Goal: Task Accomplishment & Management: Manage account settings

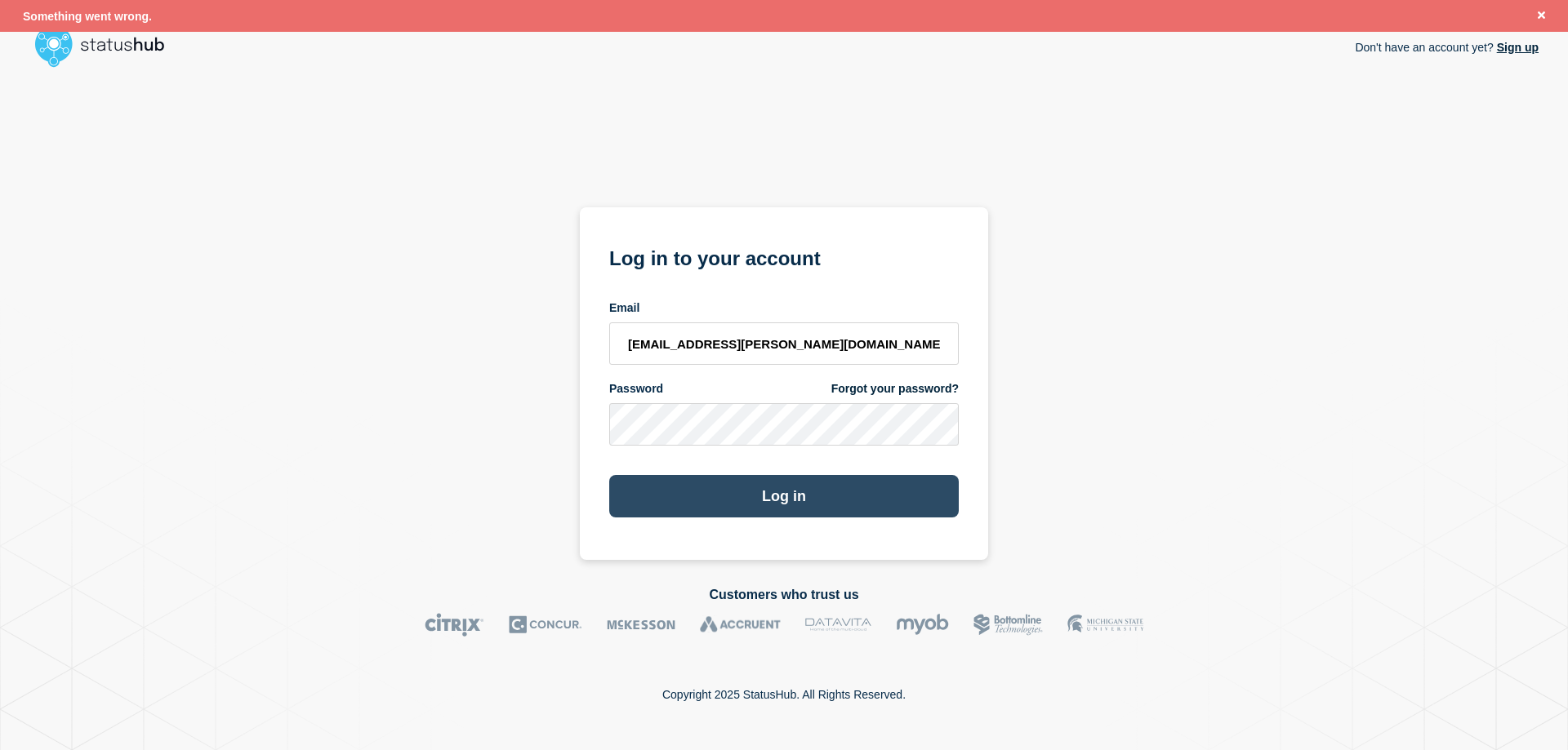
click at [785, 500] on button "Log in" at bounding box center [783, 496] width 349 height 42
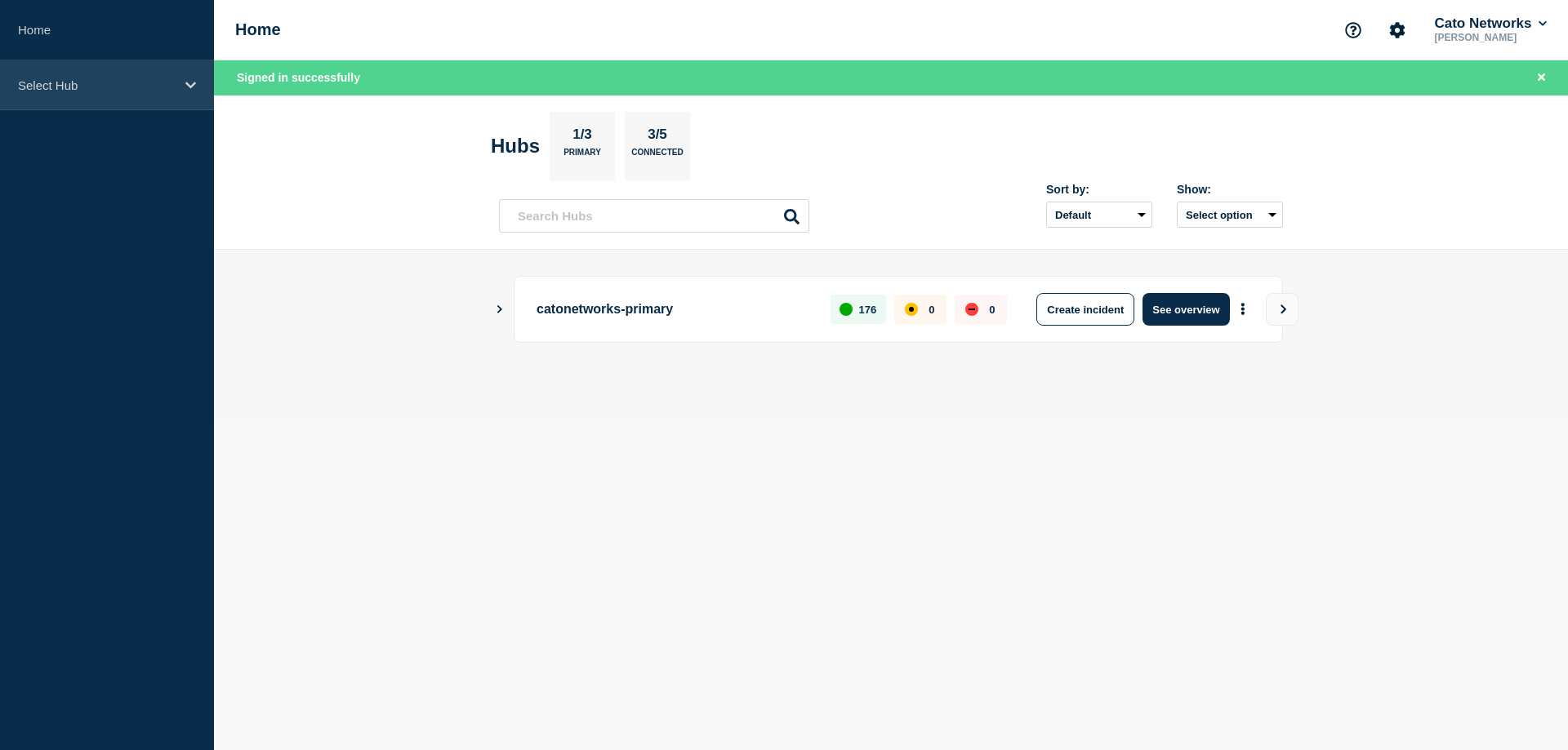
click at [101, 85] on p "Select Hub" at bounding box center [96, 85] width 157 height 13
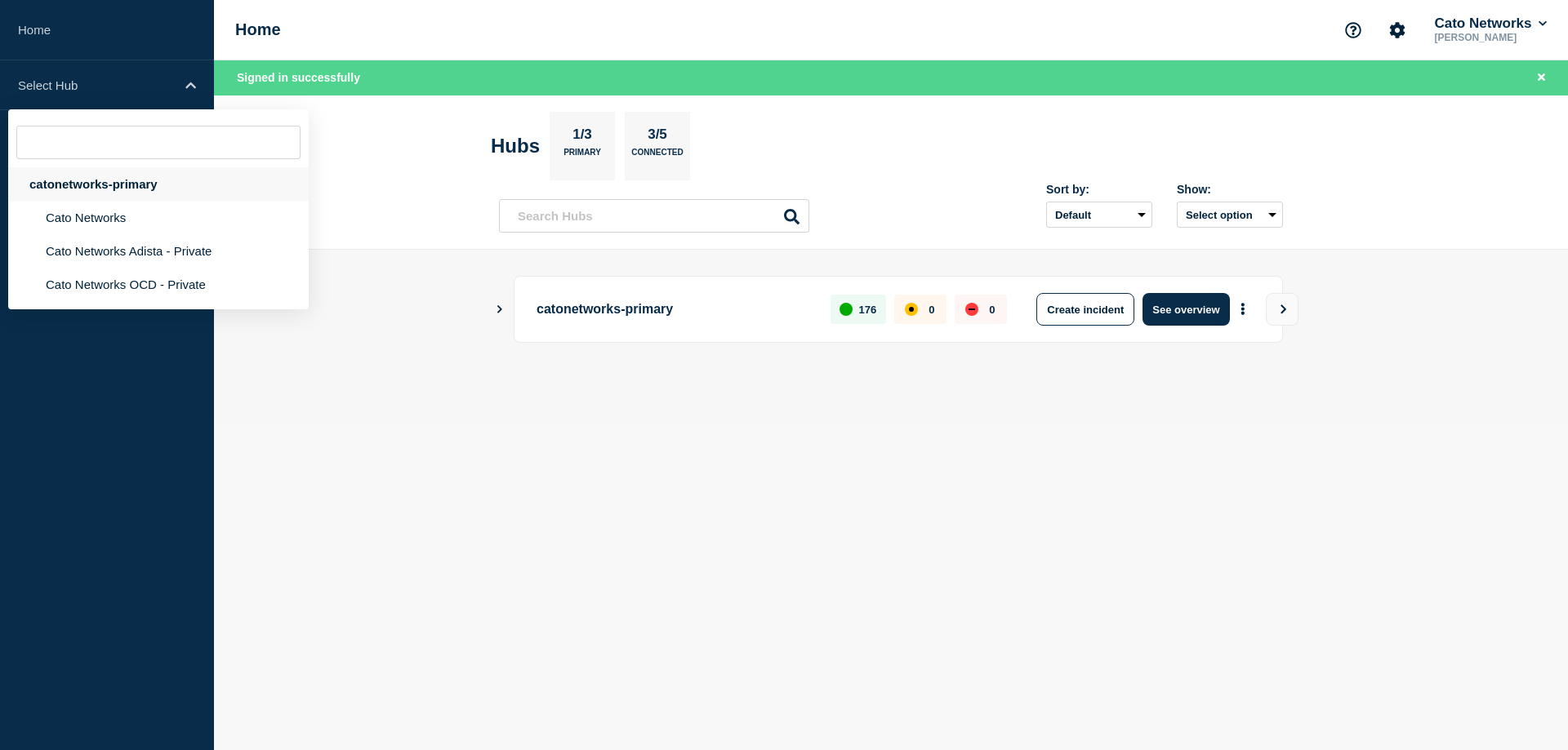
click at [81, 189] on div "catonetworks-primary" at bounding box center [158, 184] width 301 height 34
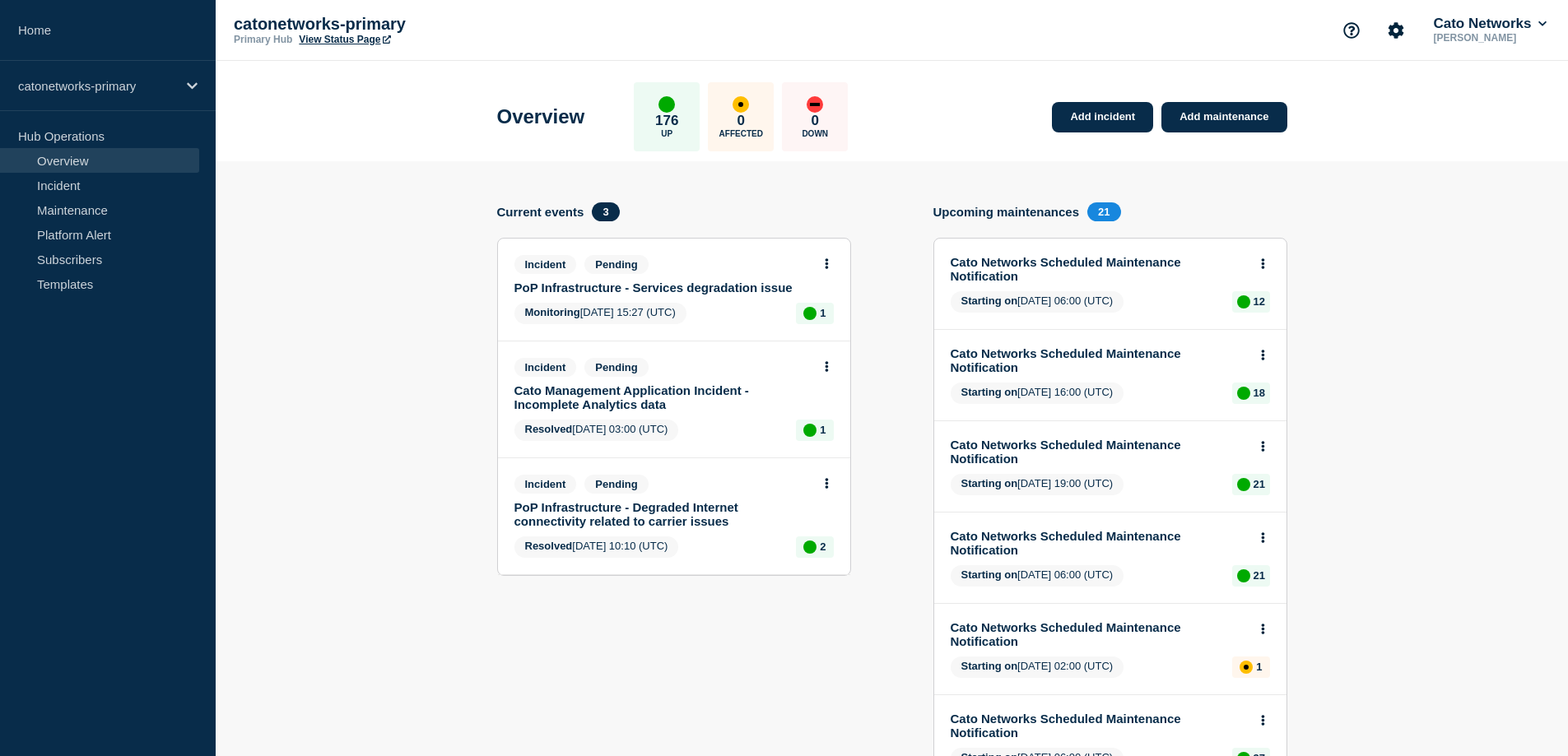
click at [727, 286] on link "PoP Infrastructure - Services degradation issue" at bounding box center [663, 288] width 297 height 14
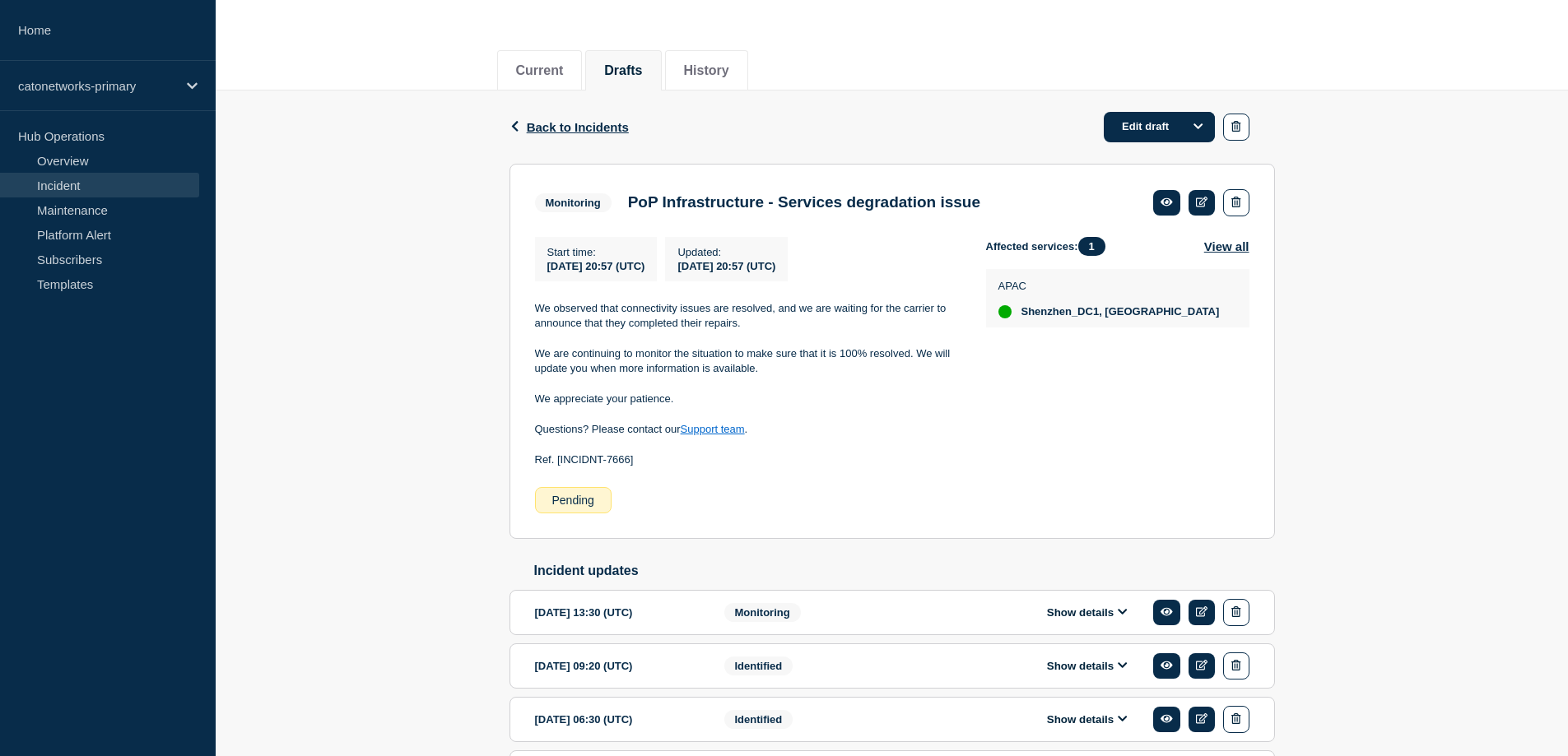
scroll to position [82, 0]
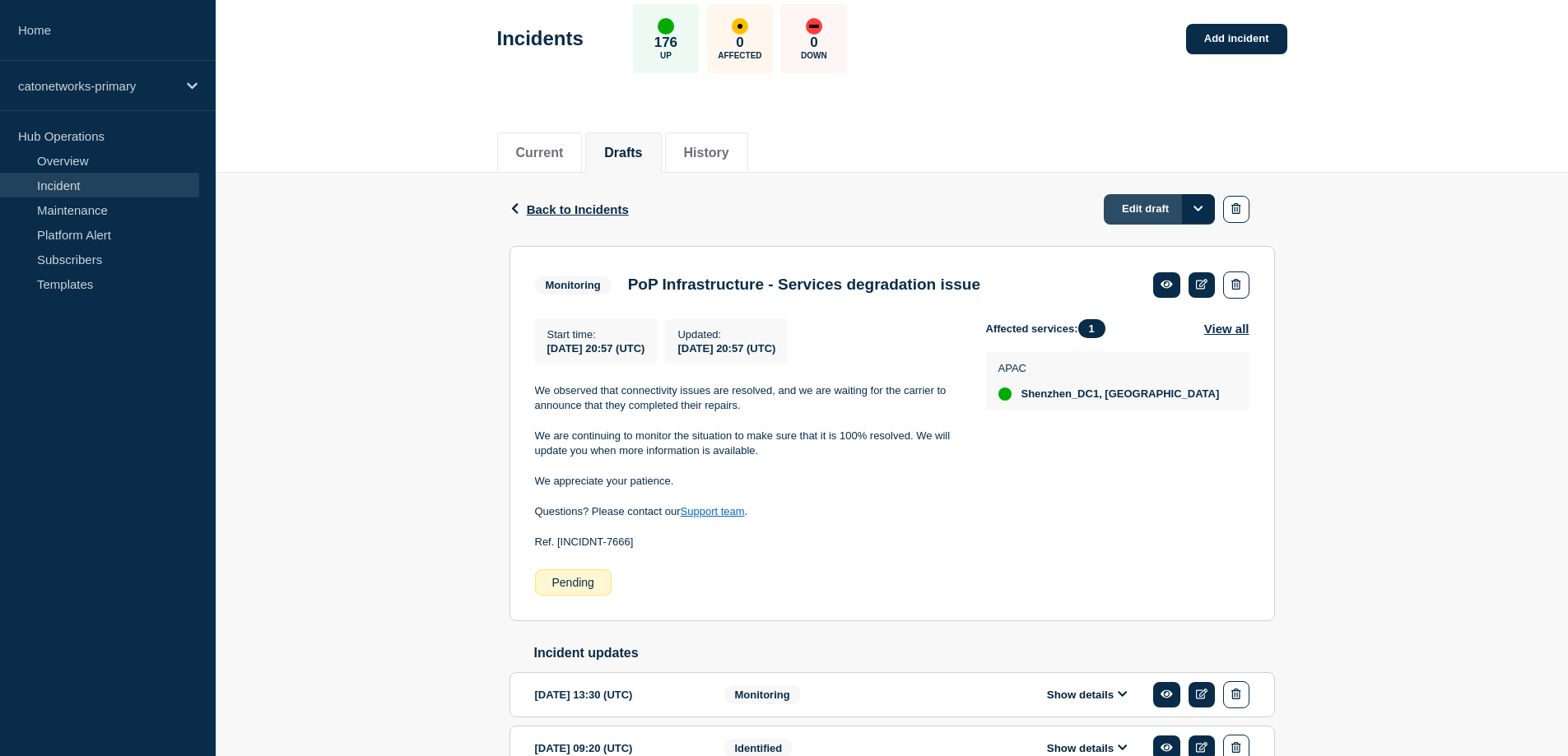
click at [1157, 206] on link "Edit draft" at bounding box center [1159, 210] width 111 height 31
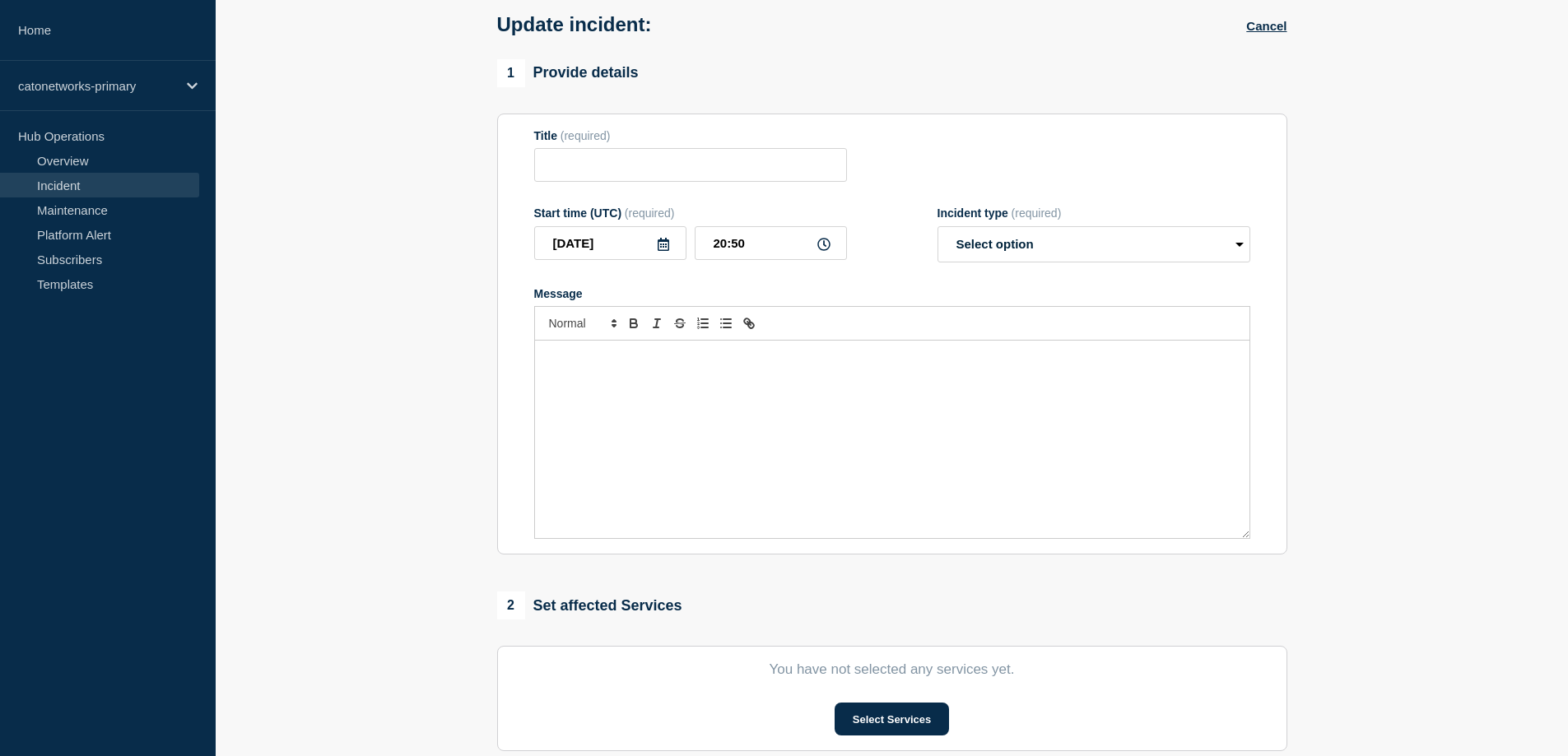
type input "PoP Infrastructure - Services degradation issue"
type input "2025-09-27"
type input "20:57"
select select "monitoring"
radio input "false"
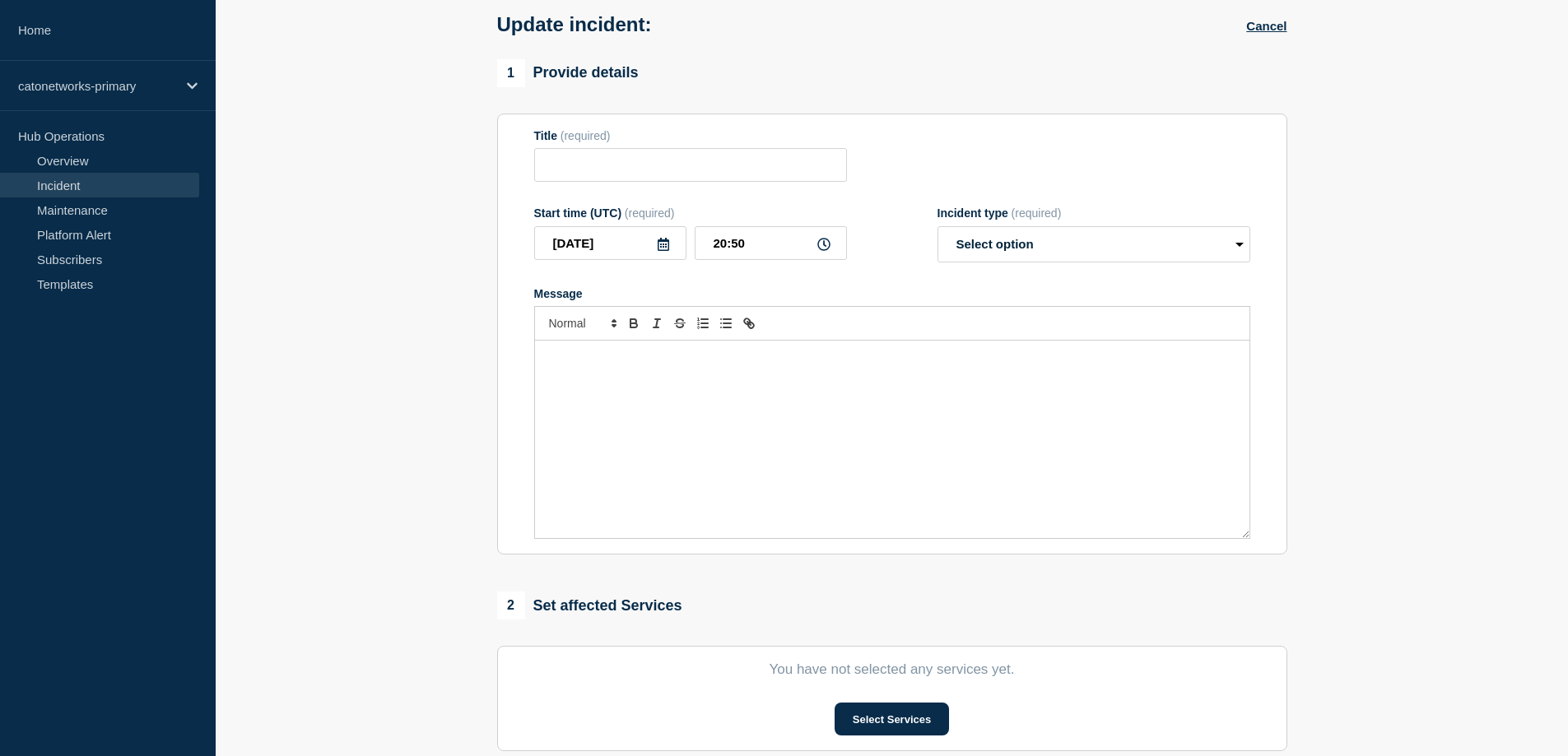
radio input "true"
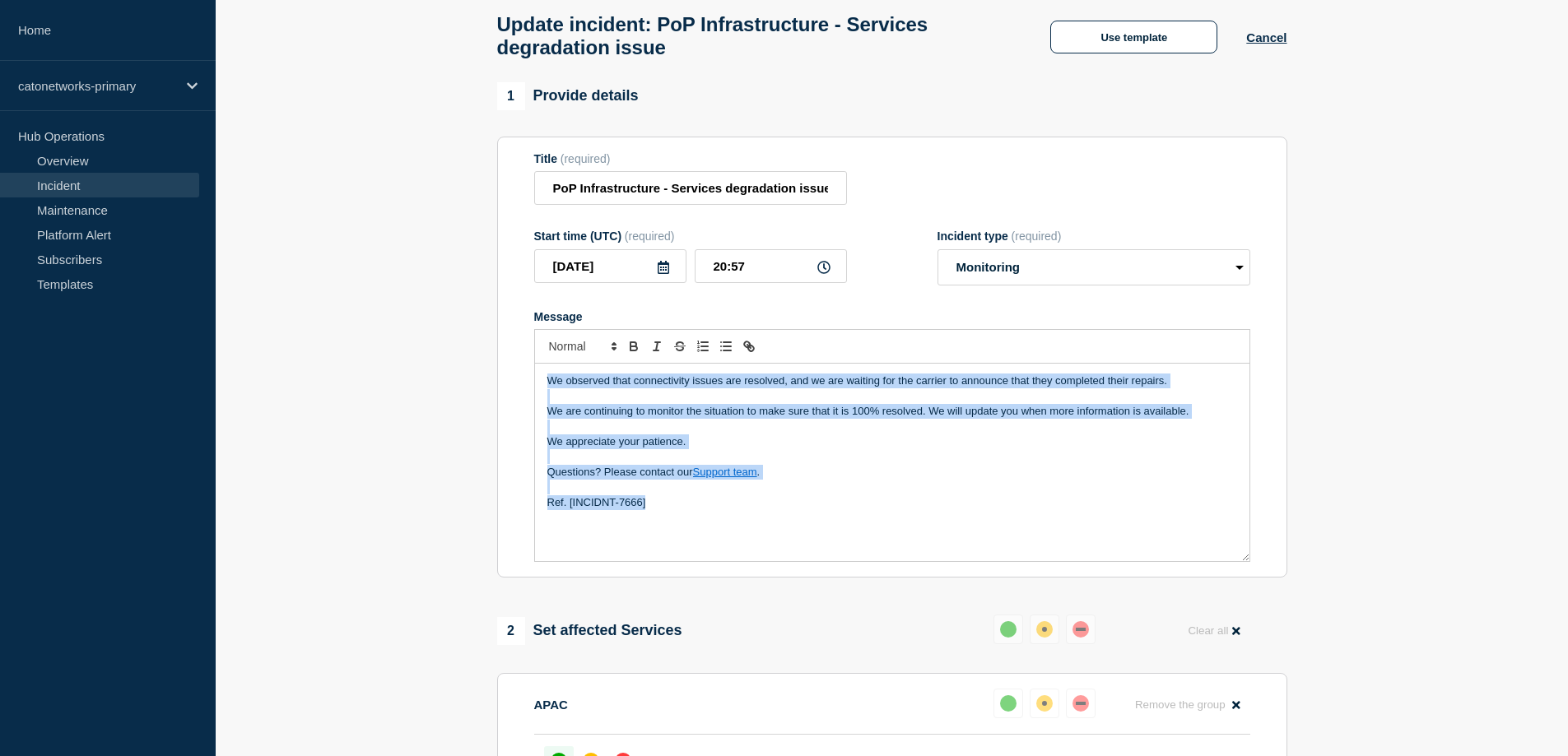
drag, startPoint x: 701, startPoint y: 541, endPoint x: 415, endPoint y: 254, distance: 405.2
click at [416, 255] on section "1 Provide details Title (required) PoP Infrastructure - Services degradation is…" at bounding box center [891, 596] width 1352 height 1028
click at [814, 464] on p "Message" at bounding box center [892, 456] width 690 height 14
drag, startPoint x: 819, startPoint y: 484, endPoint x: 300, endPoint y: 271, distance: 561.0
click at [300, 271] on section "1 Provide details Title (required) PoP Infrastructure - Services degradation is…" at bounding box center [891, 596] width 1352 height 1028
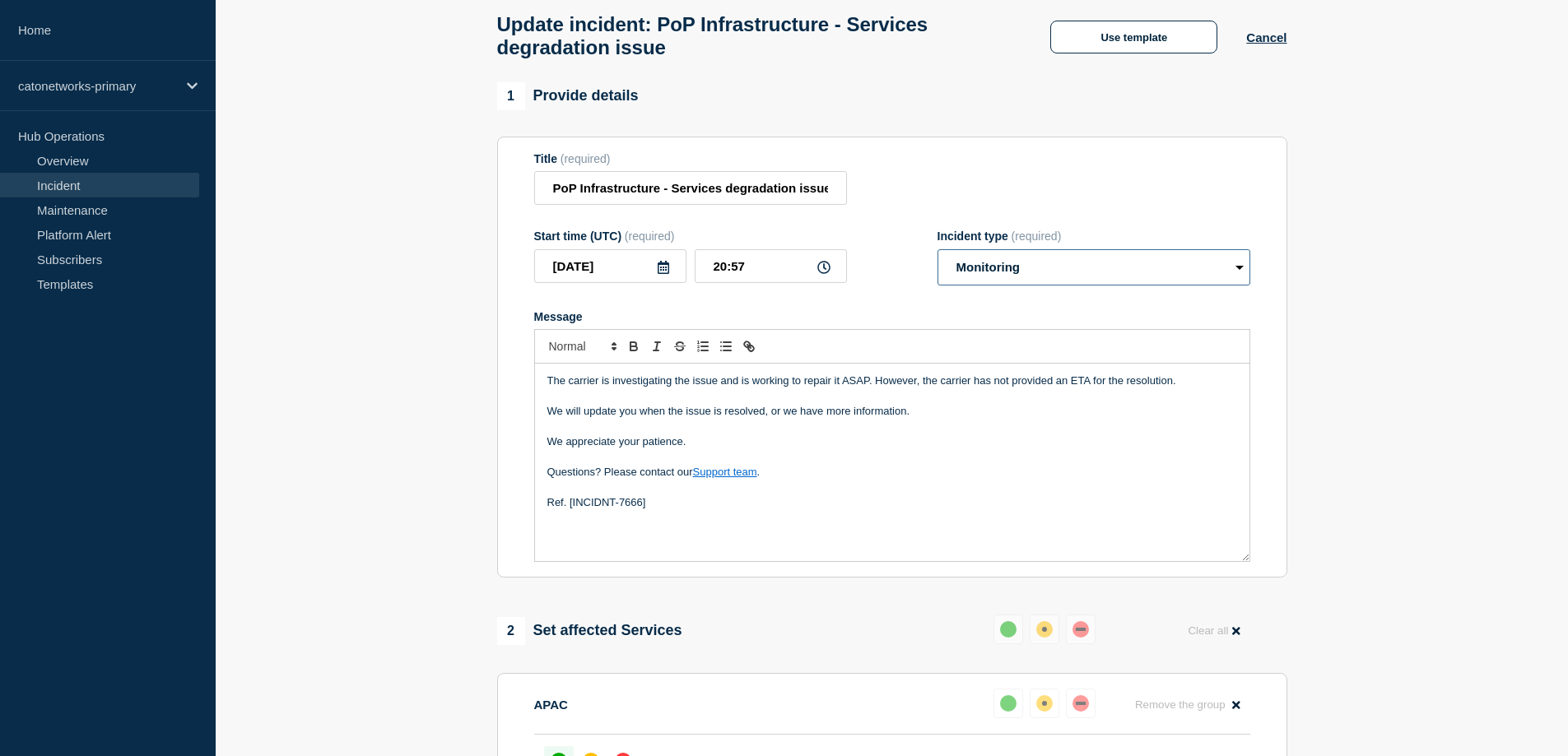
click at [1233, 273] on select "Select option Investigating Identified Monitoring Resolved" at bounding box center [1094, 267] width 313 height 36
select select "resolved"
click at [938, 257] on select "Select option Investigating Identified Monitoring Resolved" at bounding box center [1094, 267] width 313 height 36
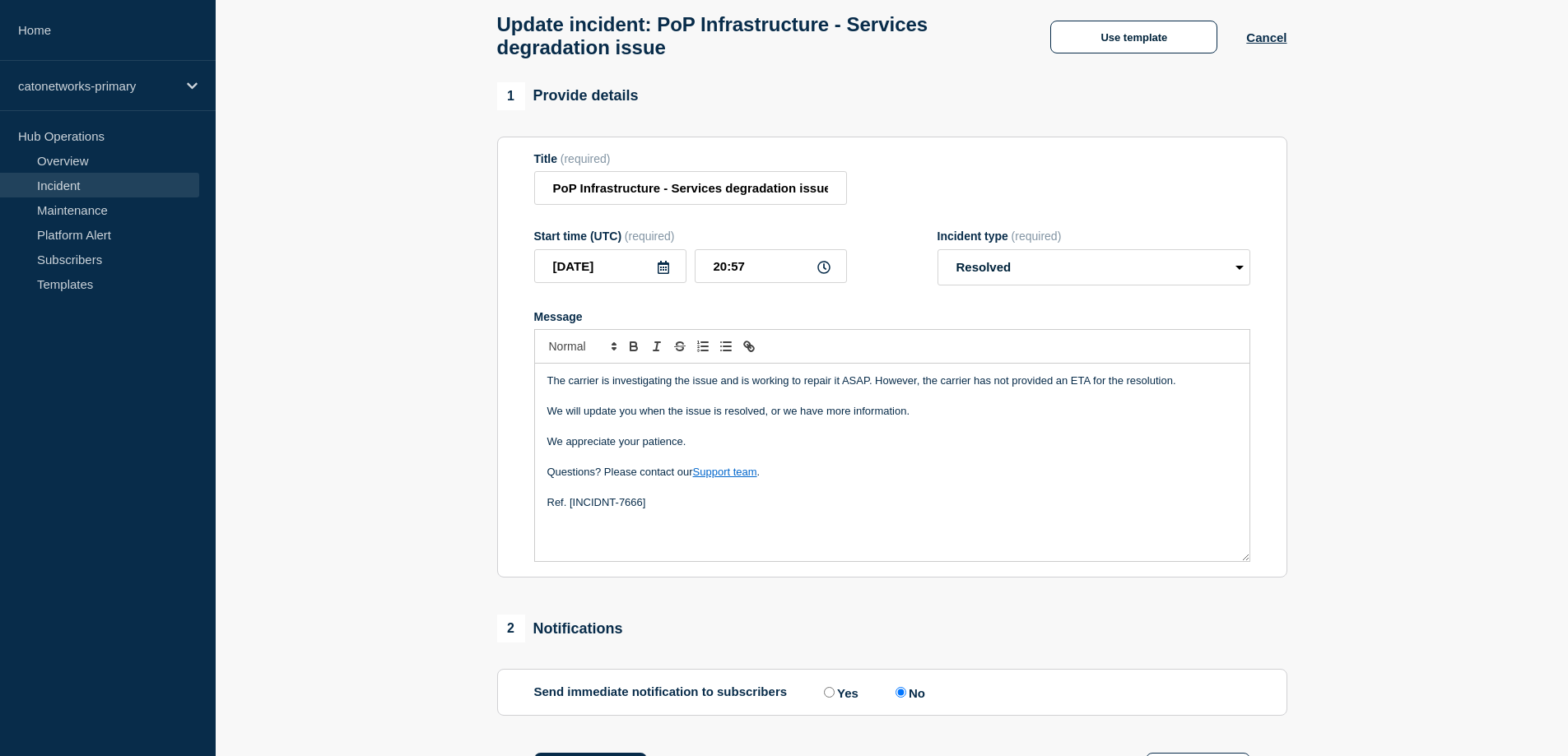
click at [1435, 260] on section "1 Provide details Title (required) PoP Infrastructure - Services degradation is…" at bounding box center [891, 455] width 1352 height 746
click at [627, 277] on input "2025-09-27" at bounding box center [610, 266] width 152 height 34
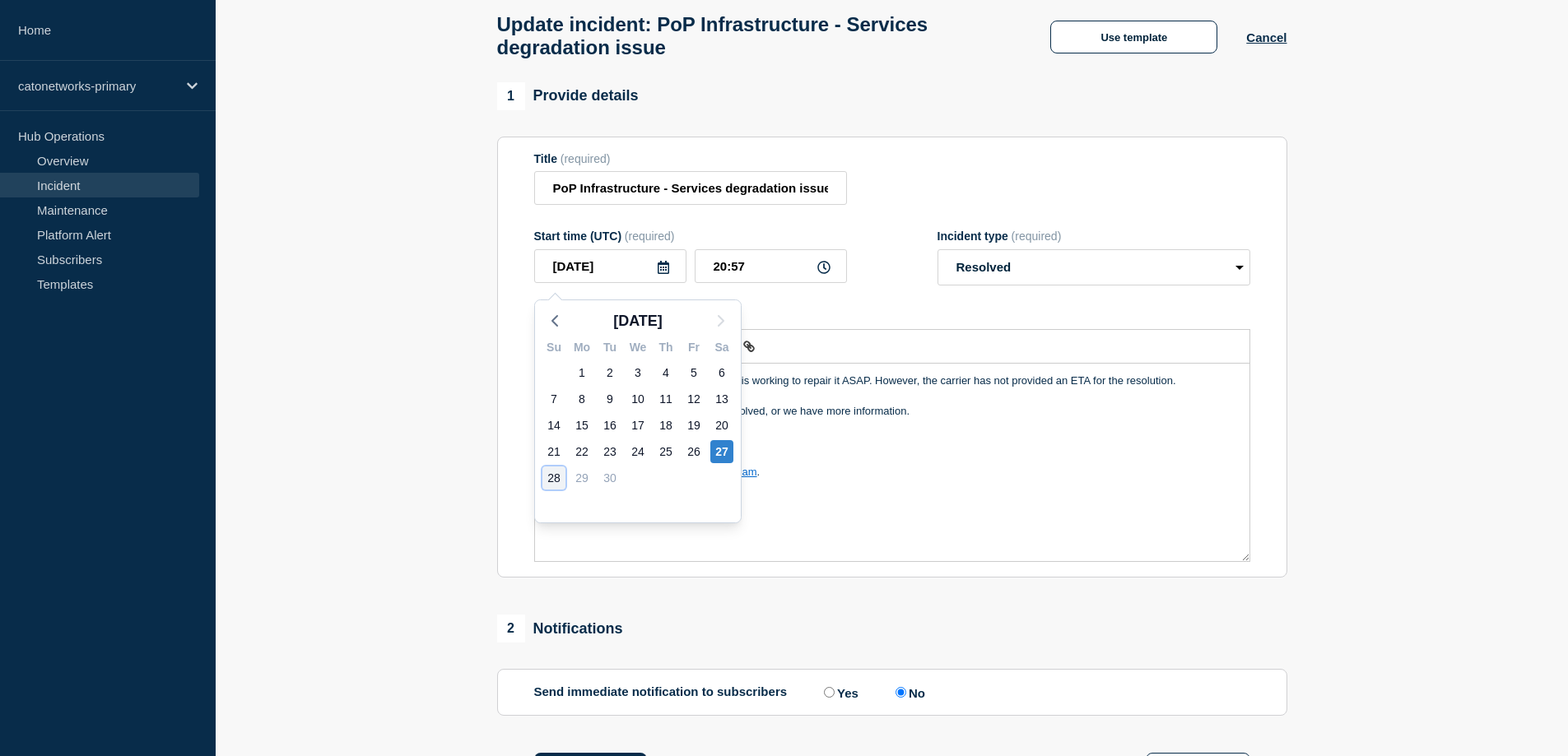
click at [555, 484] on div "28" at bounding box center [554, 478] width 23 height 23
type input "2025-09-28"
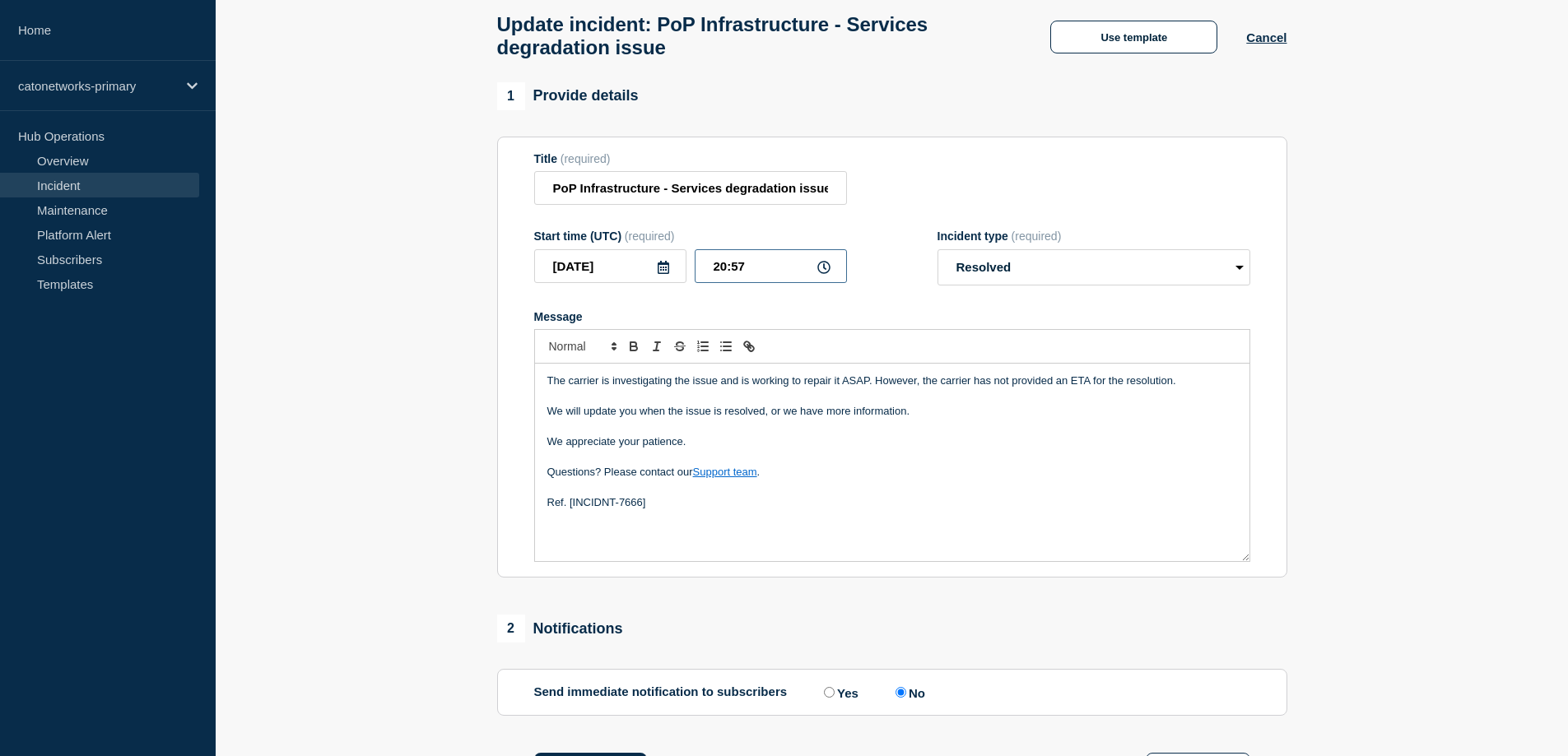
click at [756, 266] on input "20:57" at bounding box center [771, 266] width 152 height 34
click at [612, 277] on input "2025-09-28" at bounding box center [610, 266] width 152 height 34
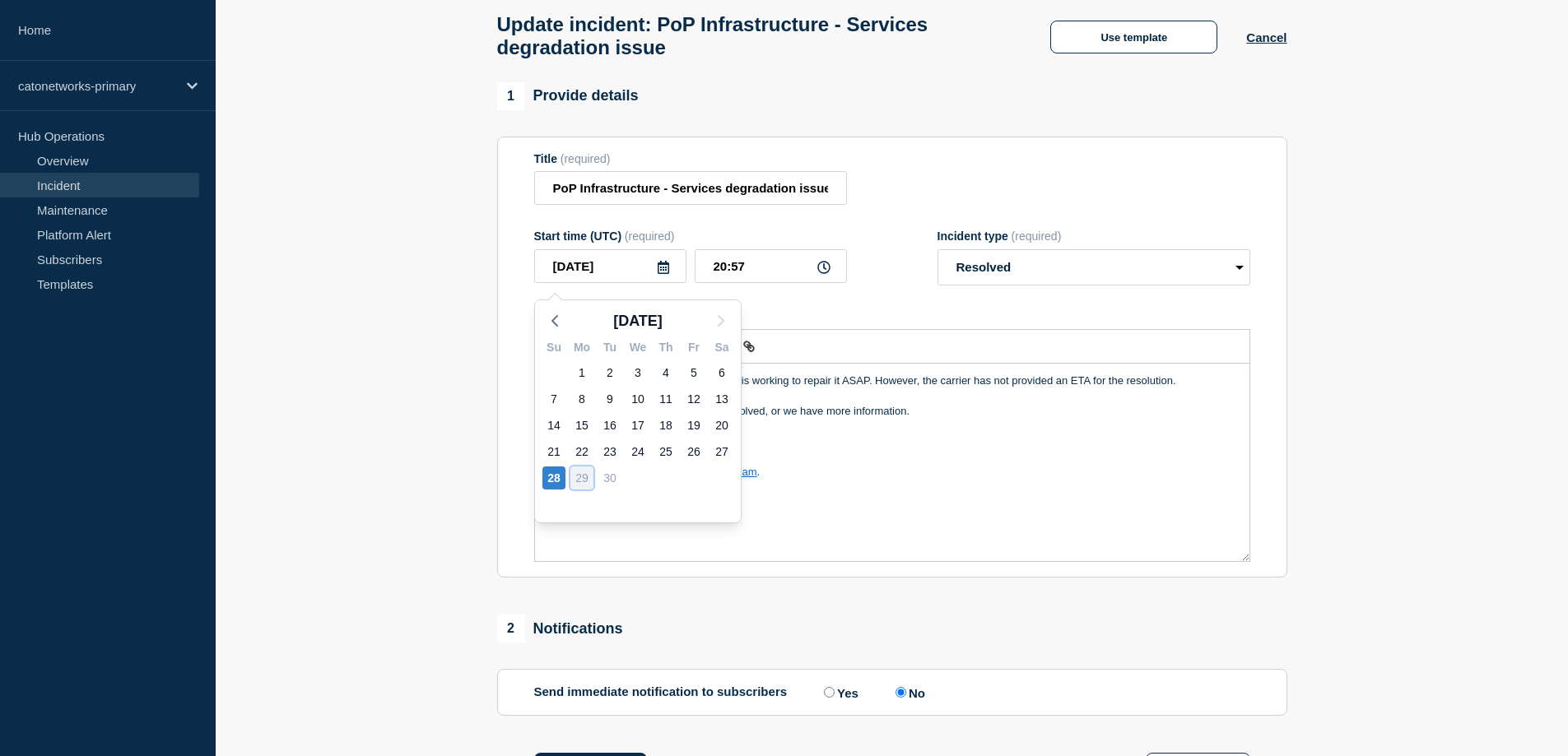
click at [576, 479] on div "29" at bounding box center [582, 478] width 23 height 23
click at [587, 478] on div "29" at bounding box center [582, 478] width 23 height 23
click at [755, 263] on input "20:57" at bounding box center [771, 266] width 152 height 34
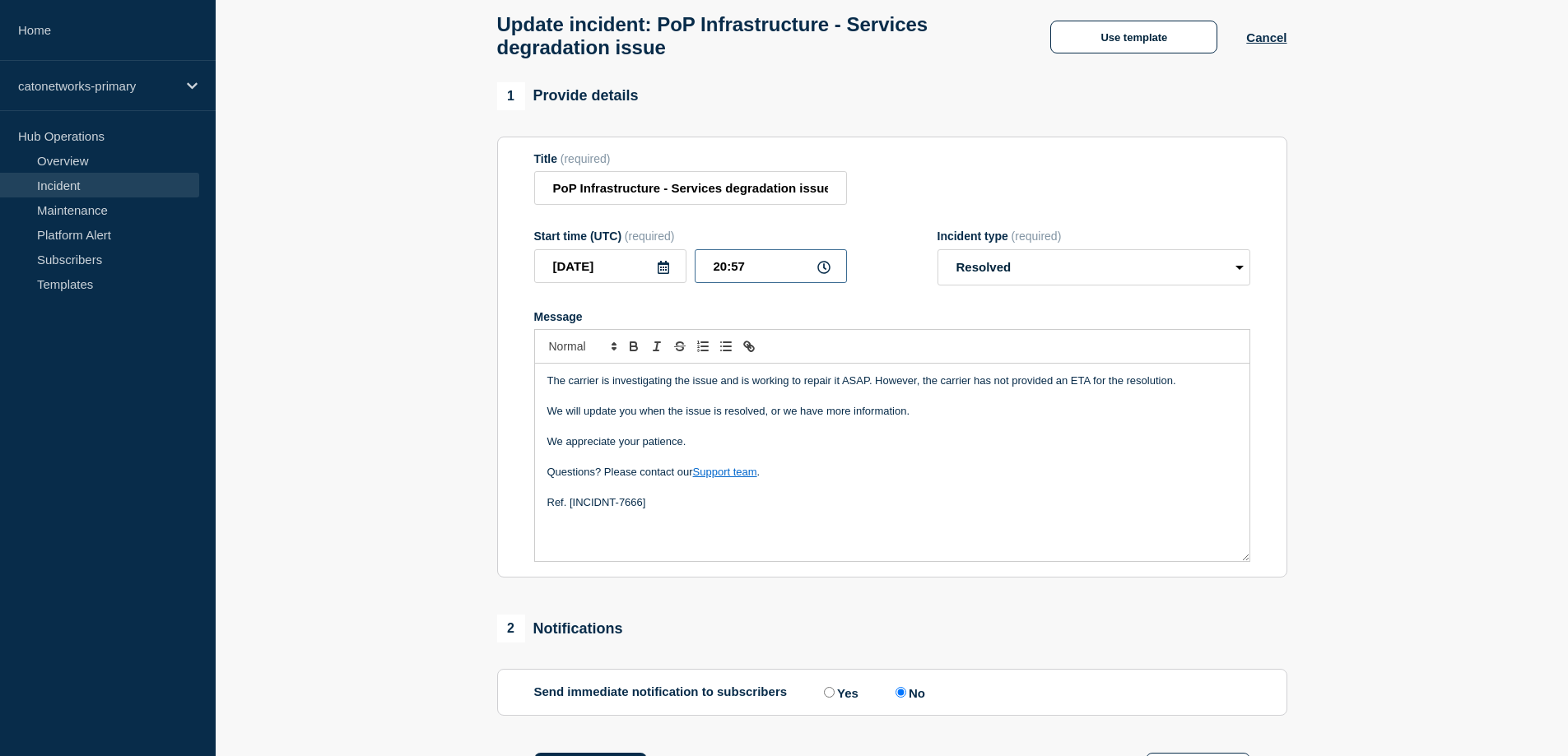
click at [751, 264] on input "20:57" at bounding box center [771, 266] width 152 height 34
click at [825, 274] on icon at bounding box center [824, 267] width 14 height 14
click at [724, 274] on input "20:57" at bounding box center [771, 266] width 152 height 34
click at [726, 273] on input "20:57" at bounding box center [771, 266] width 152 height 34
drag, startPoint x: 750, startPoint y: 270, endPoint x: 694, endPoint y: 276, distance: 56.3
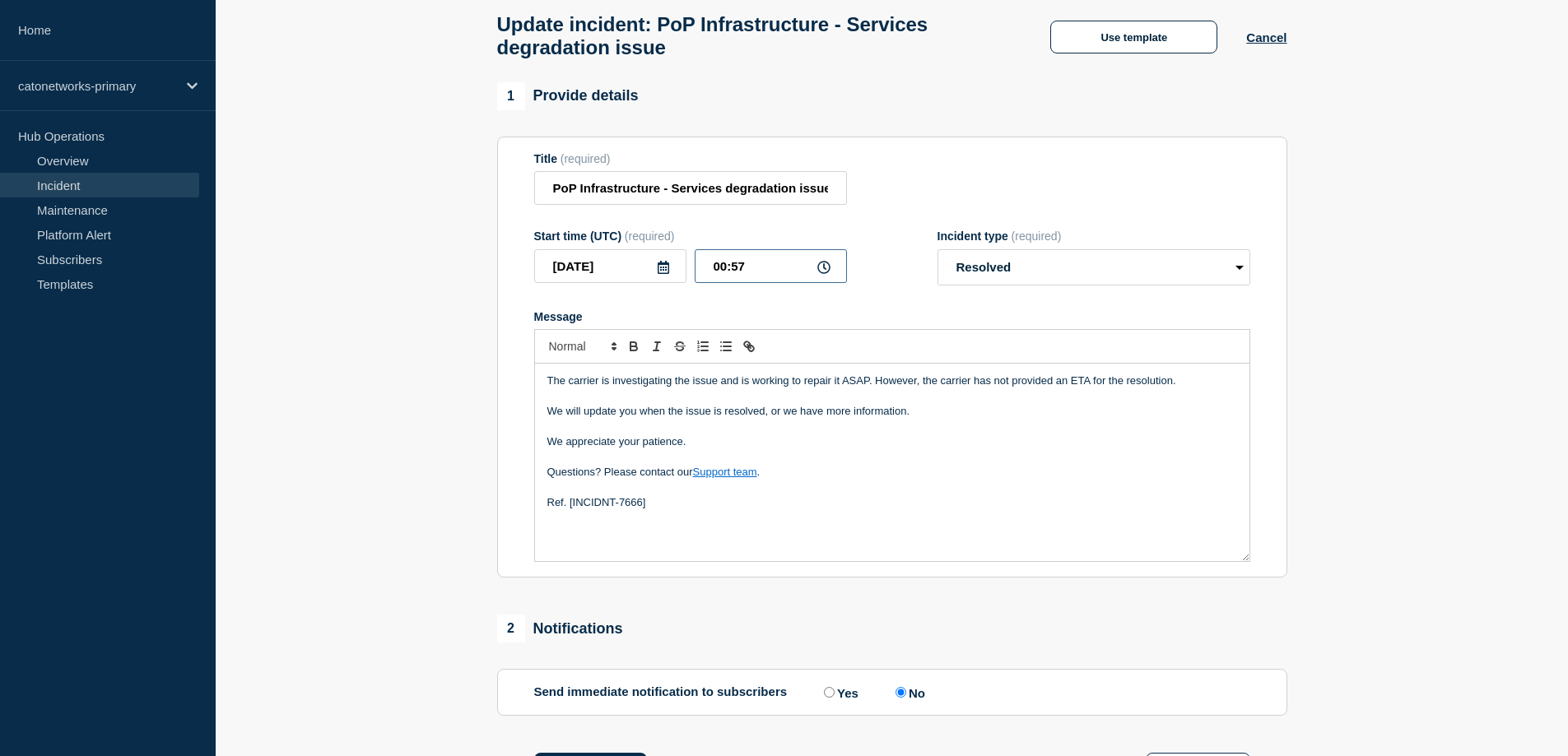
click at [694, 276] on div "2025-09-28 00:57" at bounding box center [690, 266] width 313 height 34
click at [722, 272] on input "00:59" at bounding box center [771, 266] width 152 height 34
type input "23:59"
click at [749, 272] on input "23:59" at bounding box center [771, 266] width 152 height 34
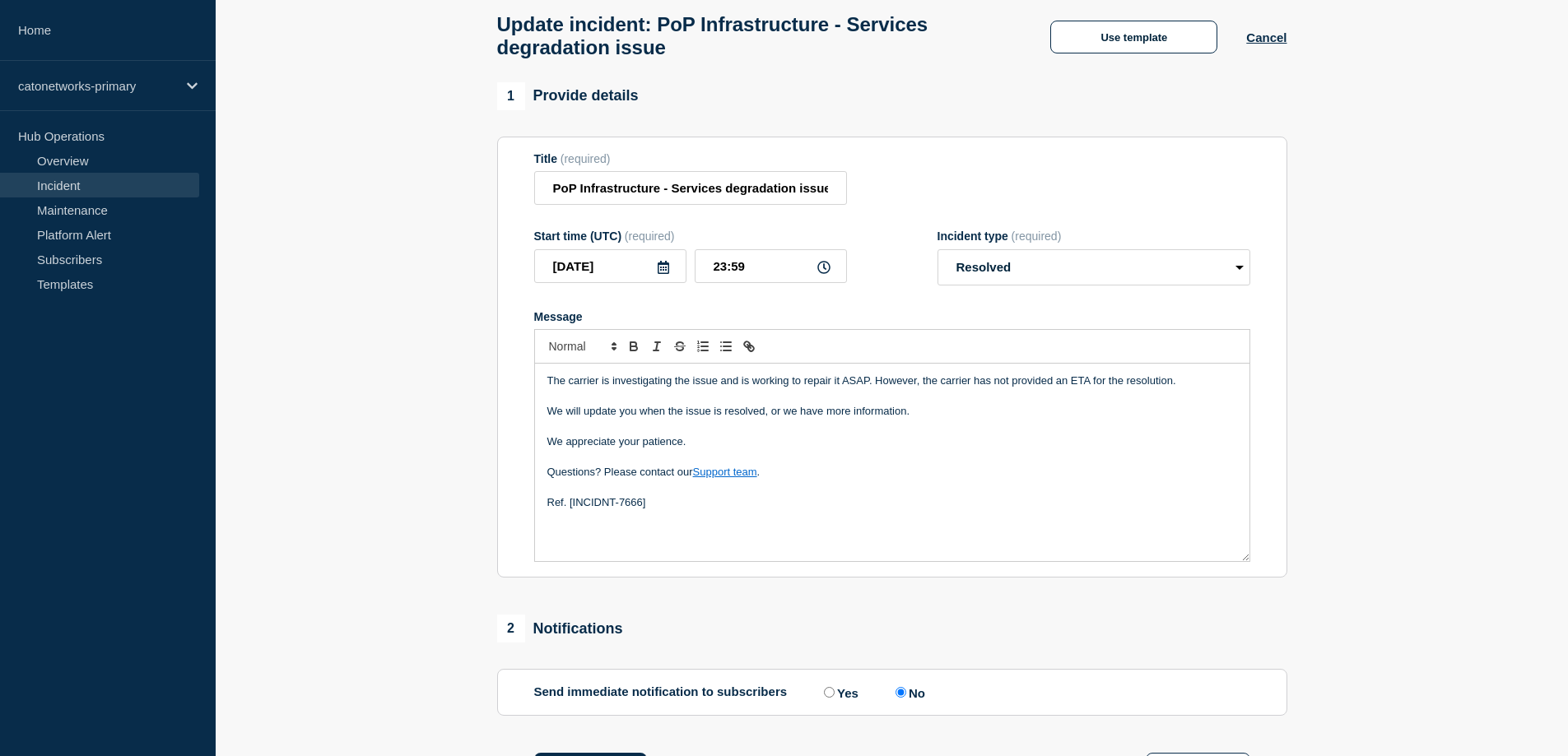
click at [1447, 244] on section "1 Provide details Title (required) PoP Infrastructure - Services degradation is…" at bounding box center [891, 455] width 1352 height 746
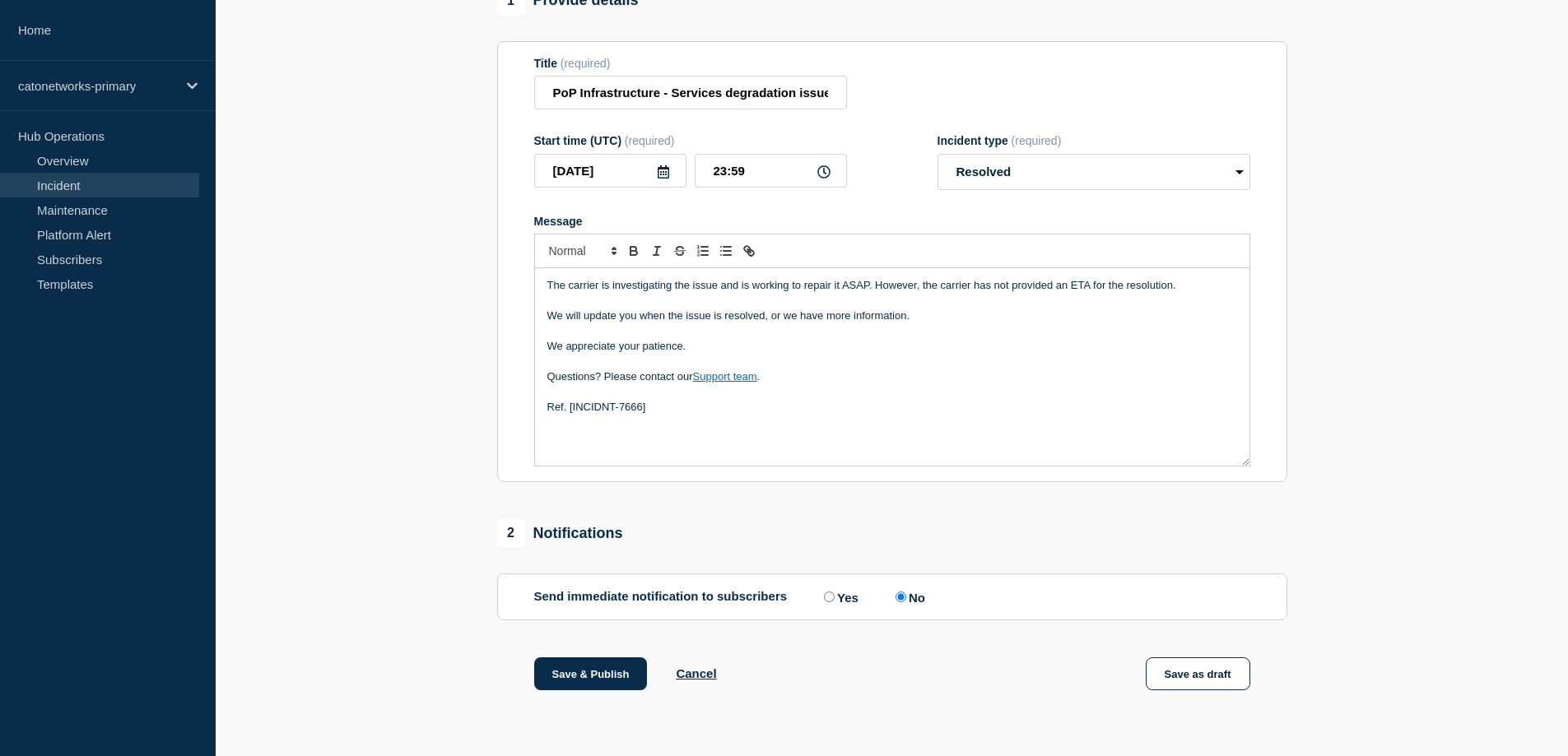
scroll to position [186, 0]
click at [1188, 674] on button "Save as draft" at bounding box center [1198, 674] width 104 height 33
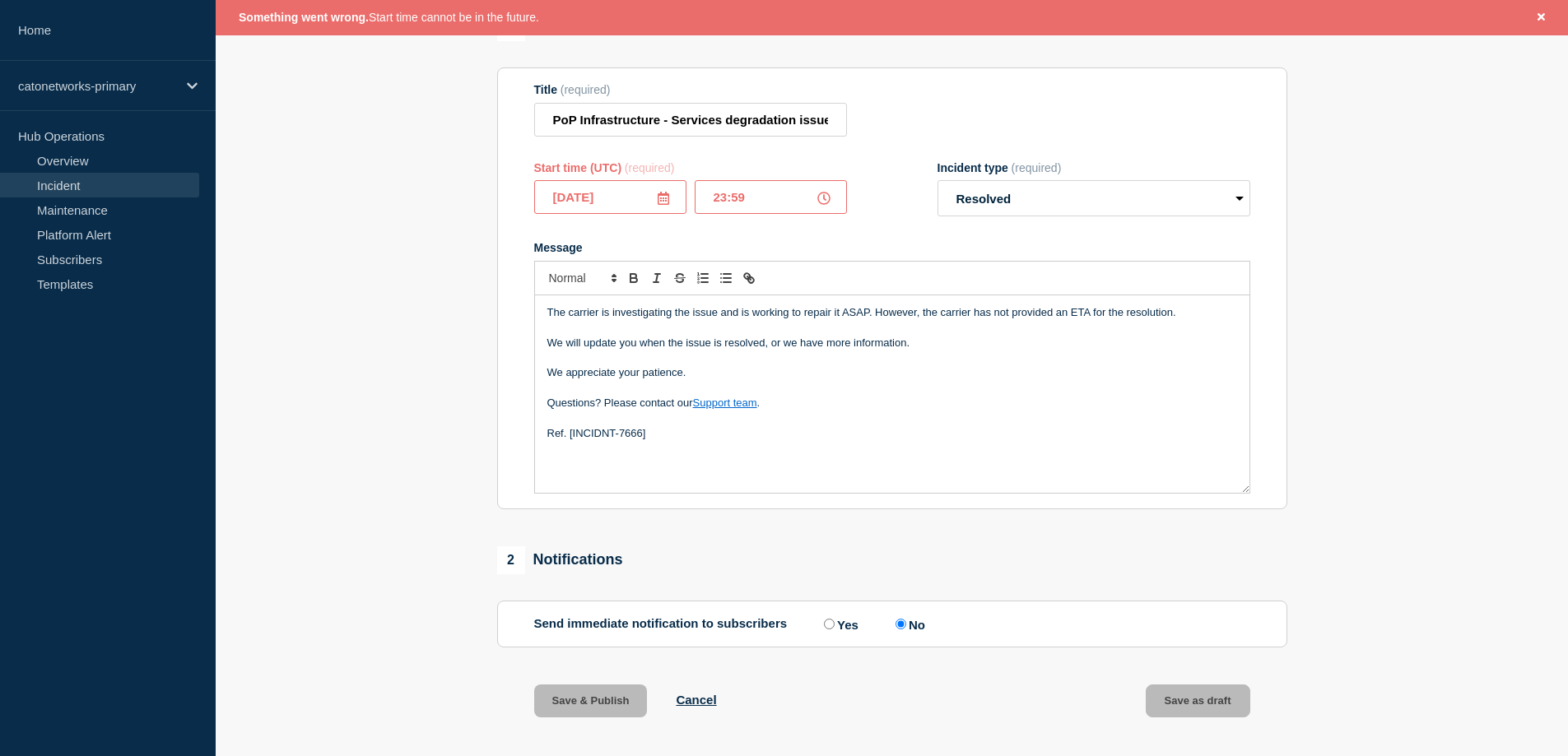
scroll to position [221, 0]
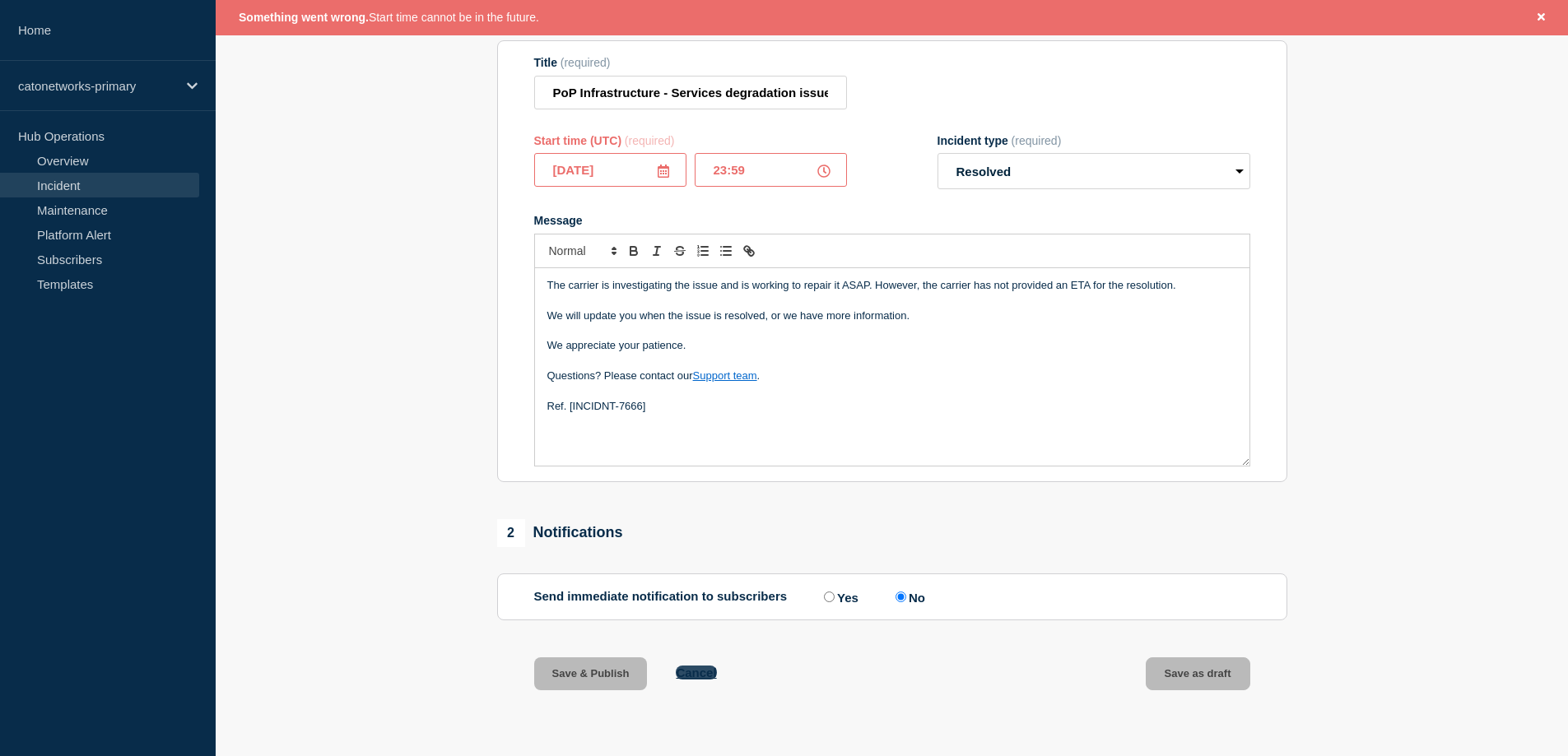
click at [705, 666] on button "Cancel" at bounding box center [696, 673] width 41 height 14
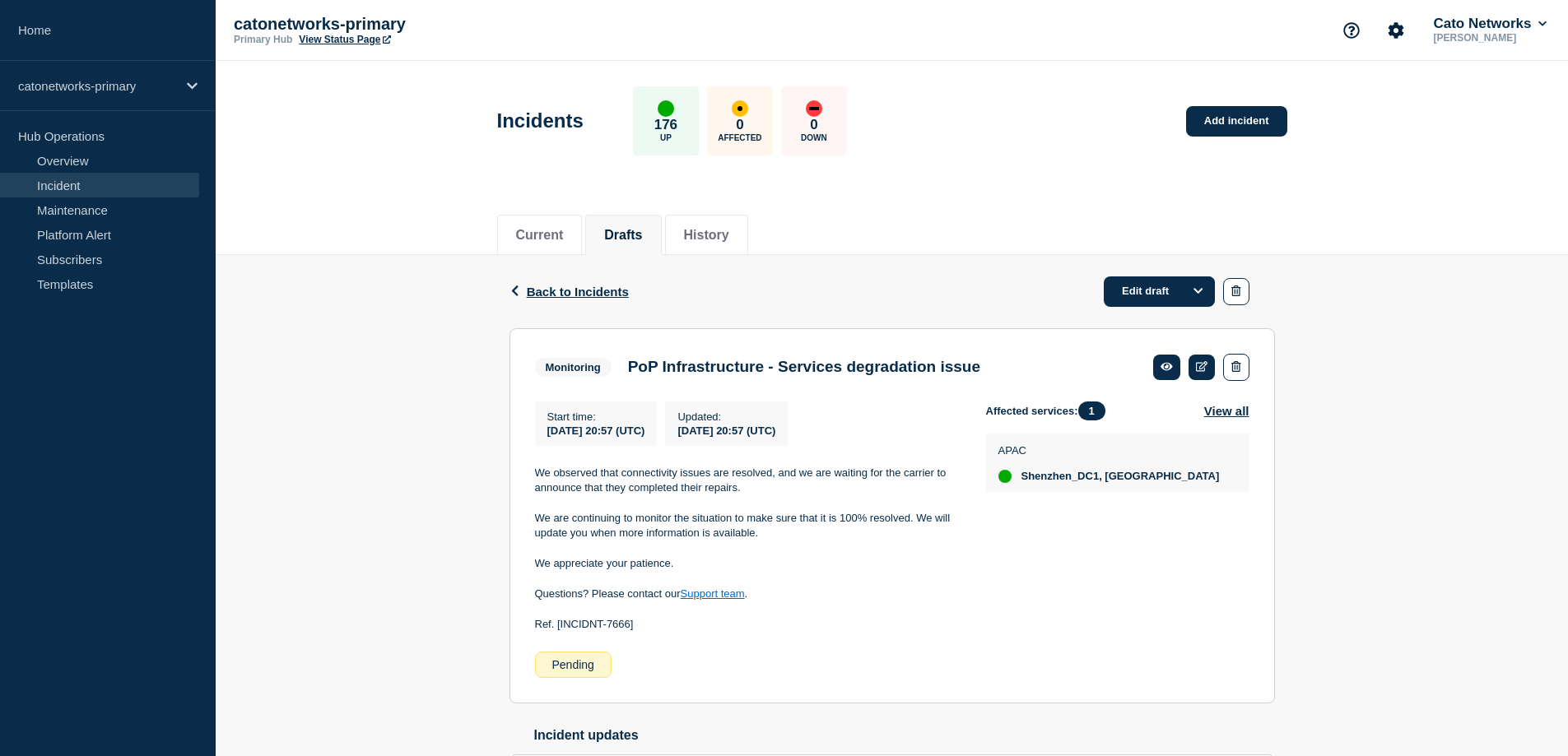
scroll to position [82, 0]
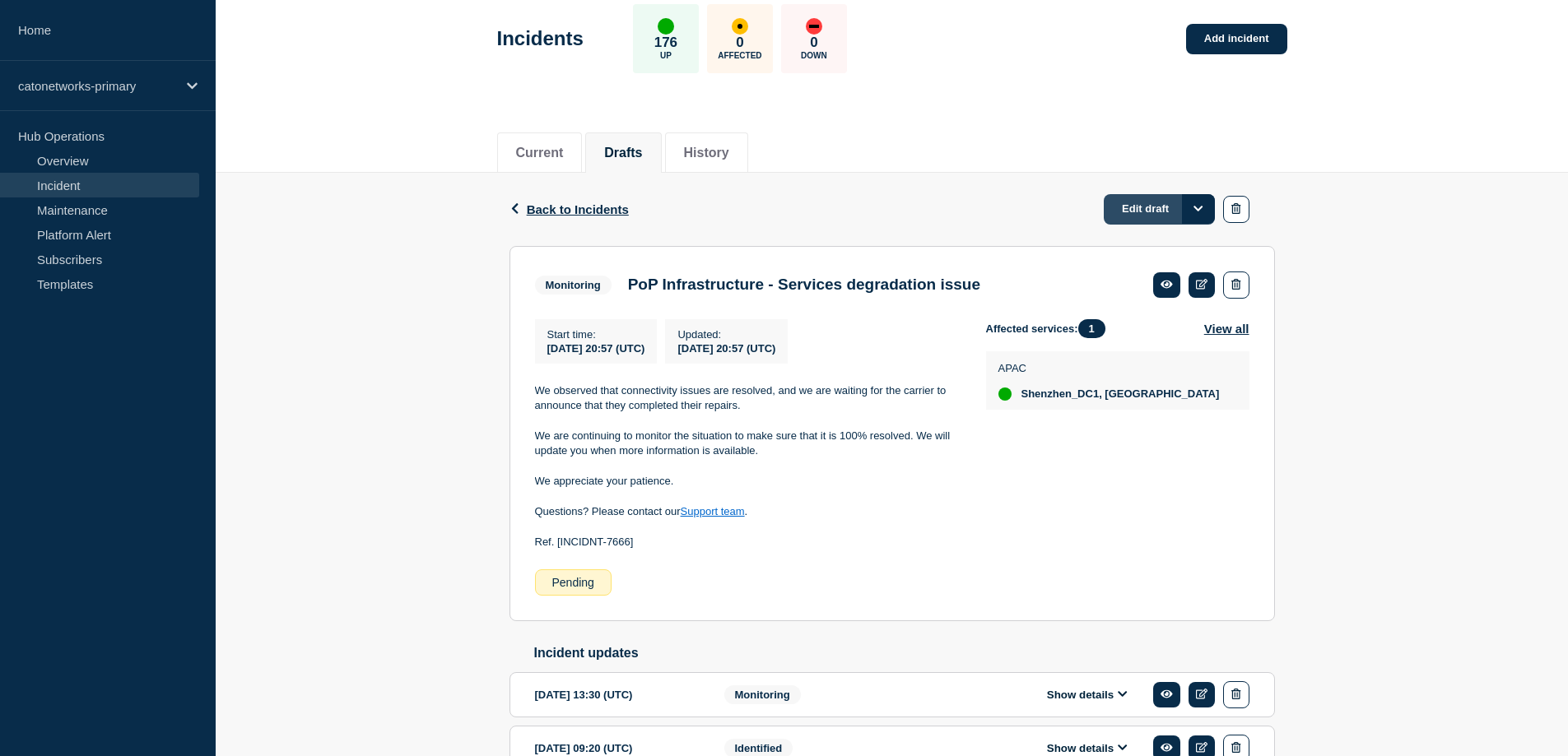
click at [1153, 196] on link "Edit draft" at bounding box center [1159, 210] width 111 height 31
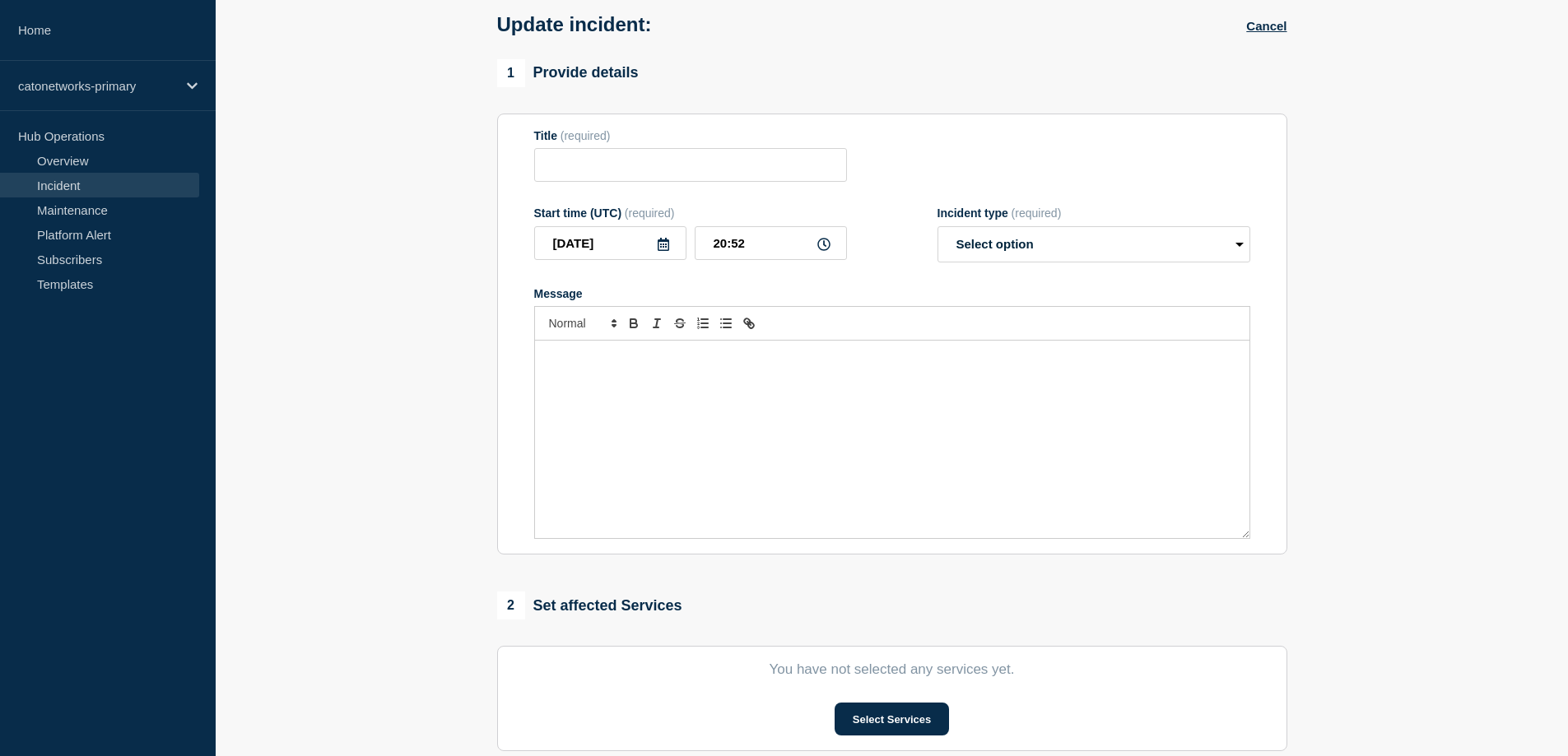
type input "PoP Infrastructure - Services degradation issue"
type input "2025-09-27"
type input "20:57"
select select "monitoring"
radio input "false"
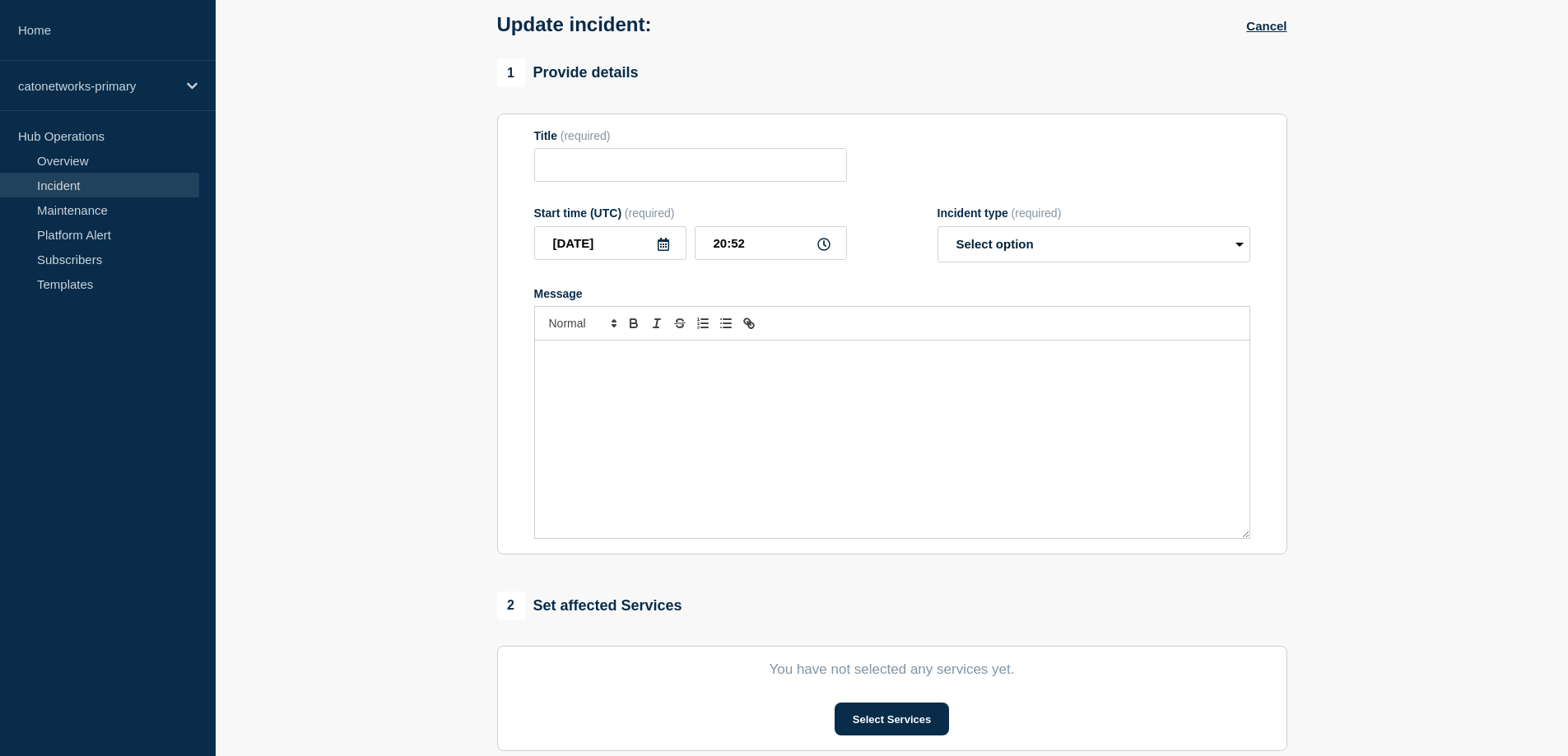
radio input "true"
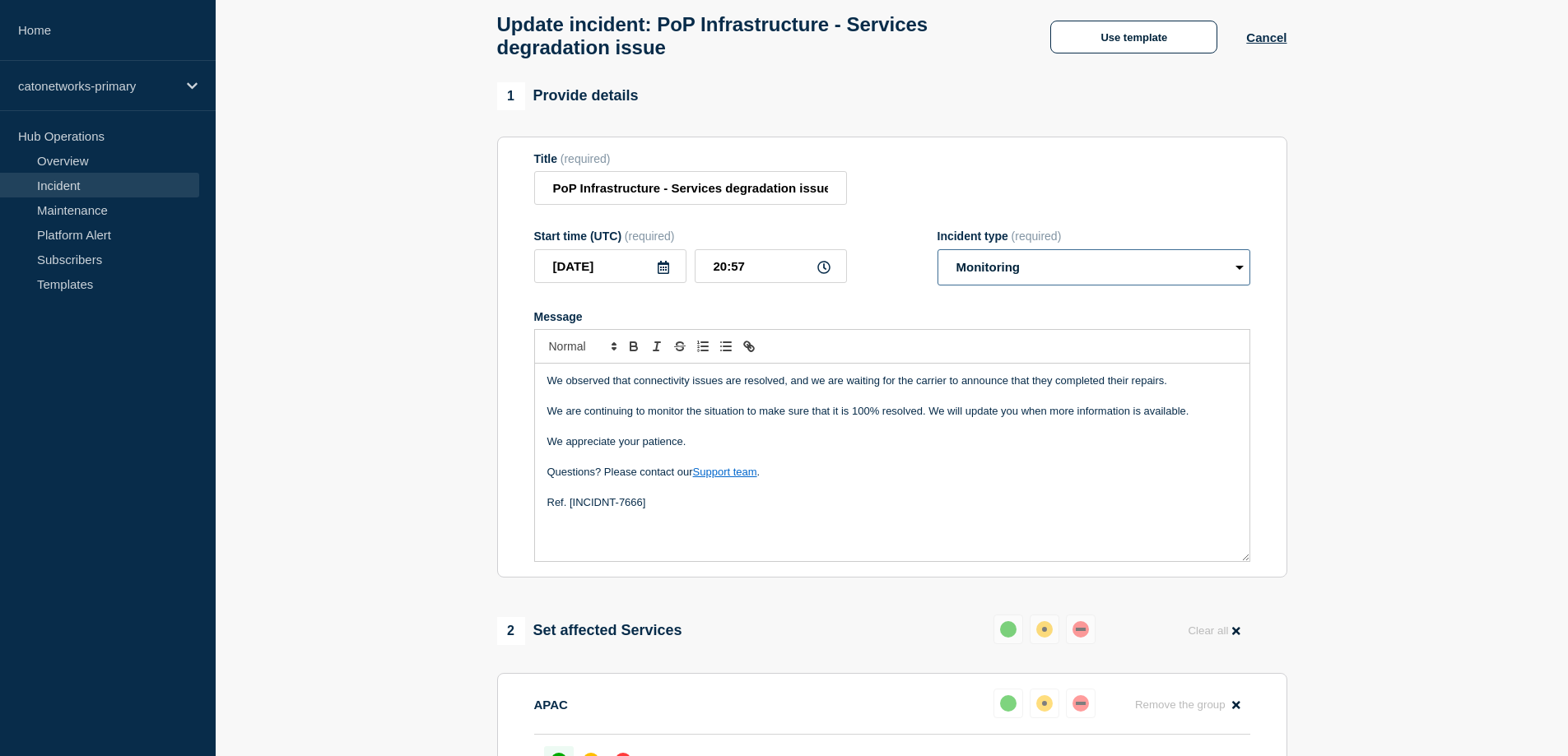
click at [1160, 279] on select "Select option Investigating Identified Monitoring Resolved" at bounding box center [1094, 267] width 313 height 36
select select "resolved"
click at [938, 257] on select "Select option Investigating Identified Monitoring Resolved" at bounding box center [1094, 267] width 313 height 36
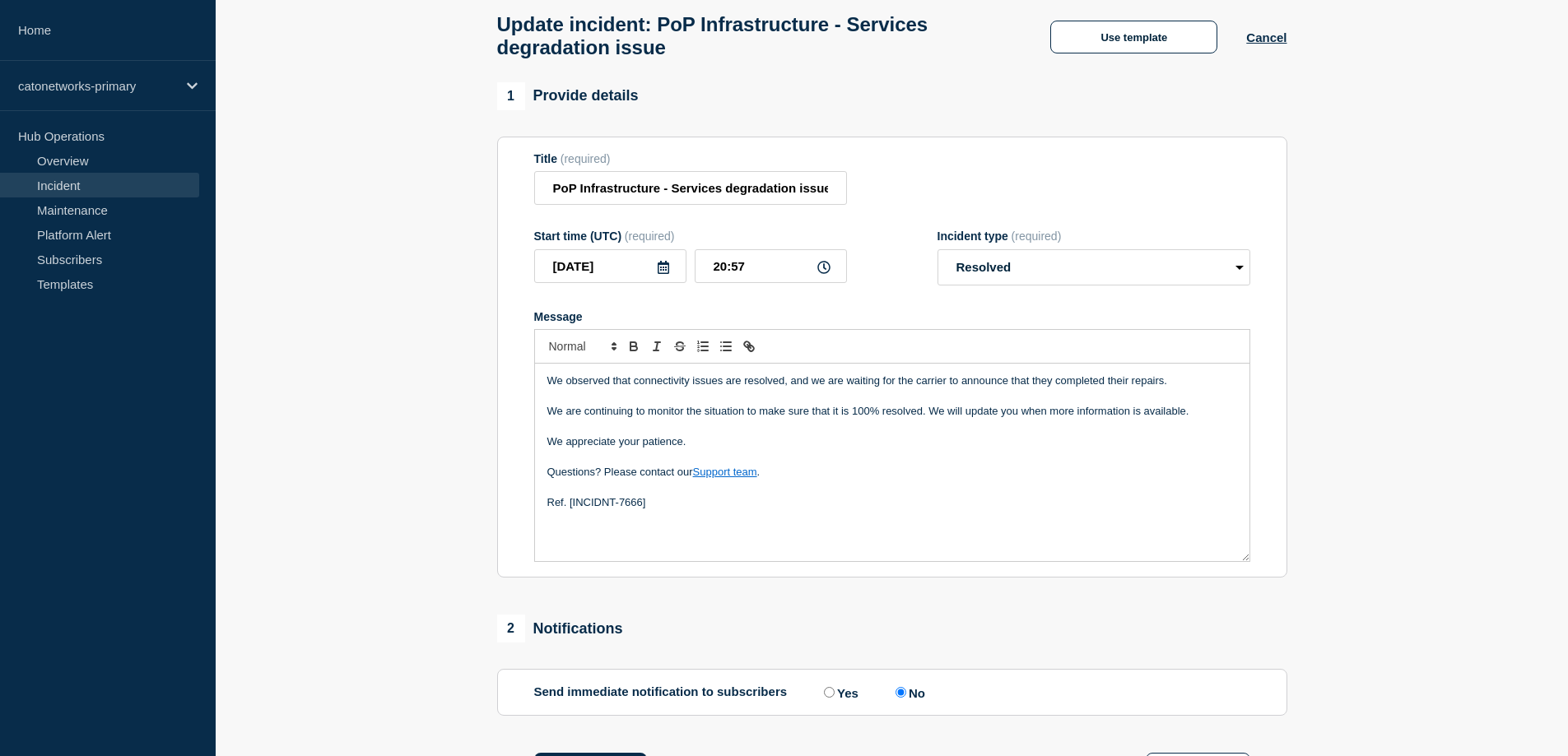
click at [1430, 299] on section "1 Provide details Title (required) PoP Infrastructure - Services degradation is…" at bounding box center [891, 455] width 1352 height 746
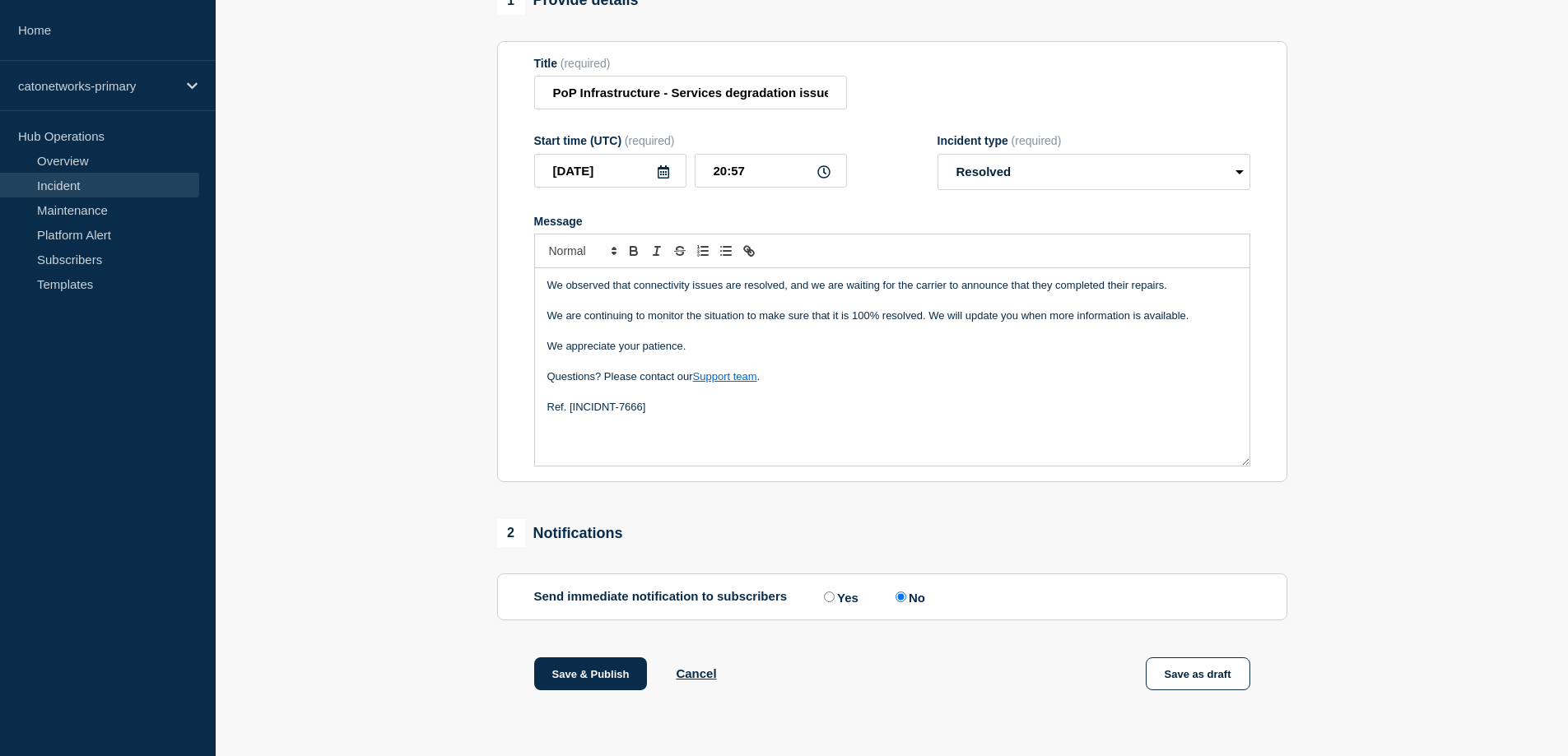
scroll to position [186, 0]
click at [1211, 674] on button "Save as draft" at bounding box center [1198, 674] width 104 height 33
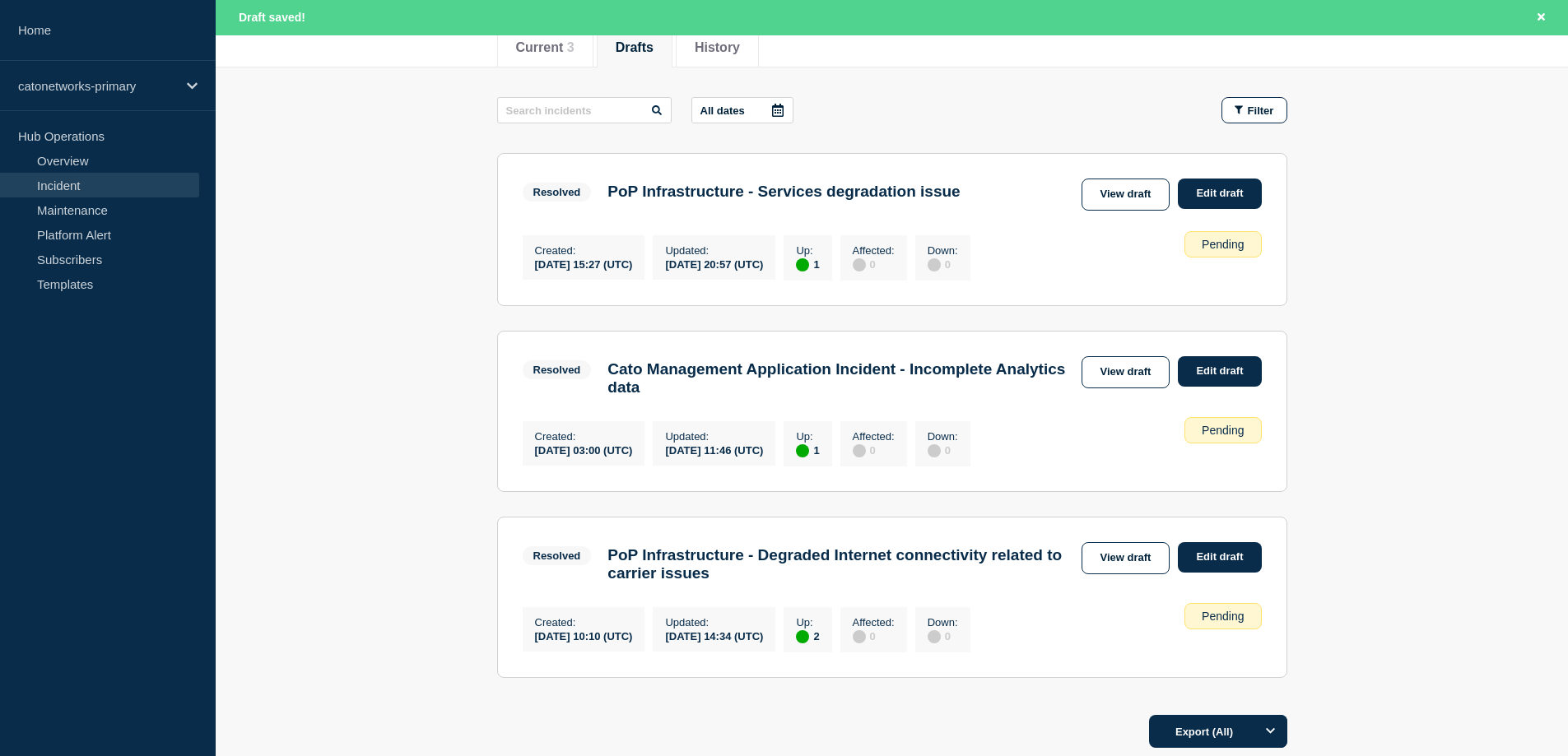
scroll to position [221, 0]
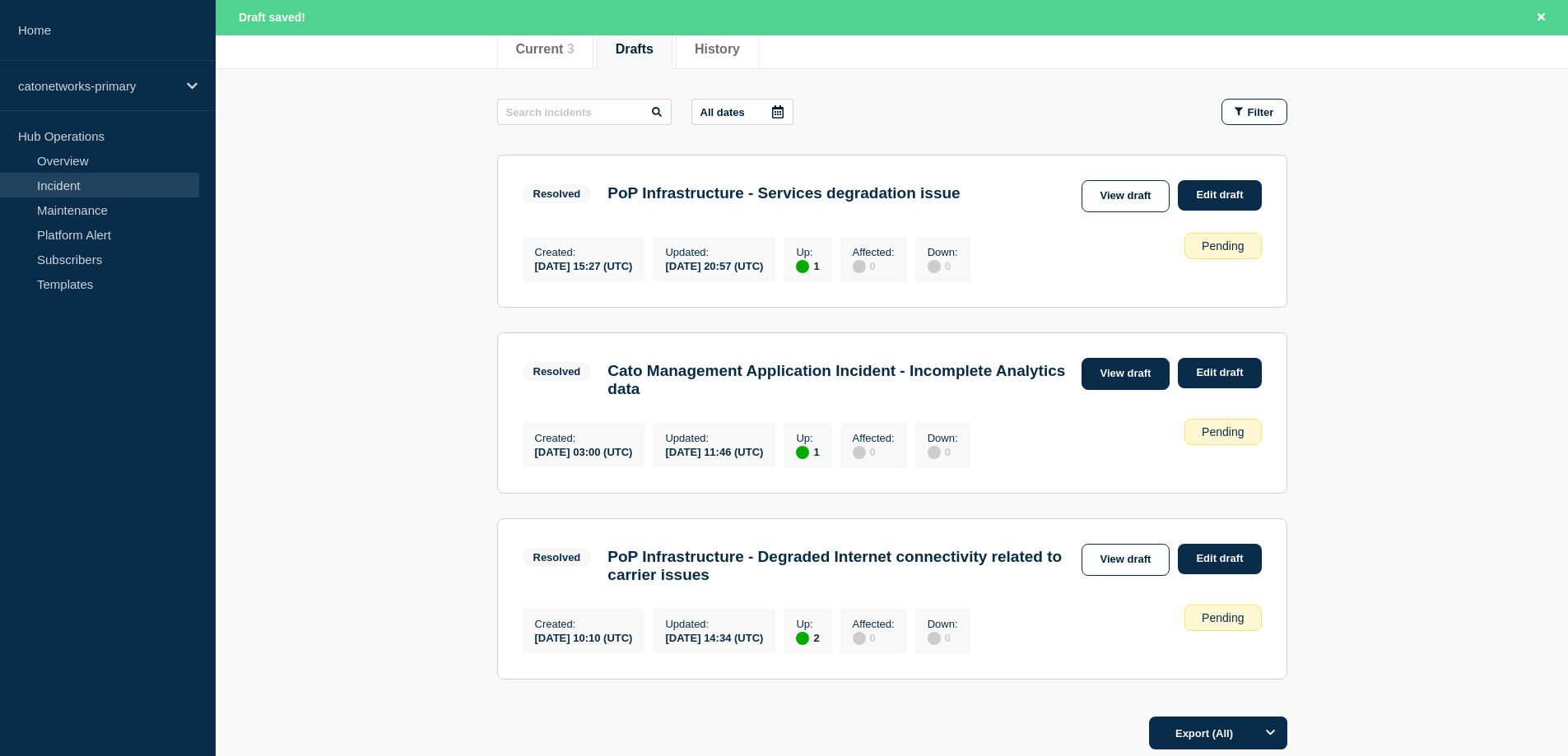
click at [1123, 375] on link "View draft" at bounding box center [1126, 374] width 89 height 32
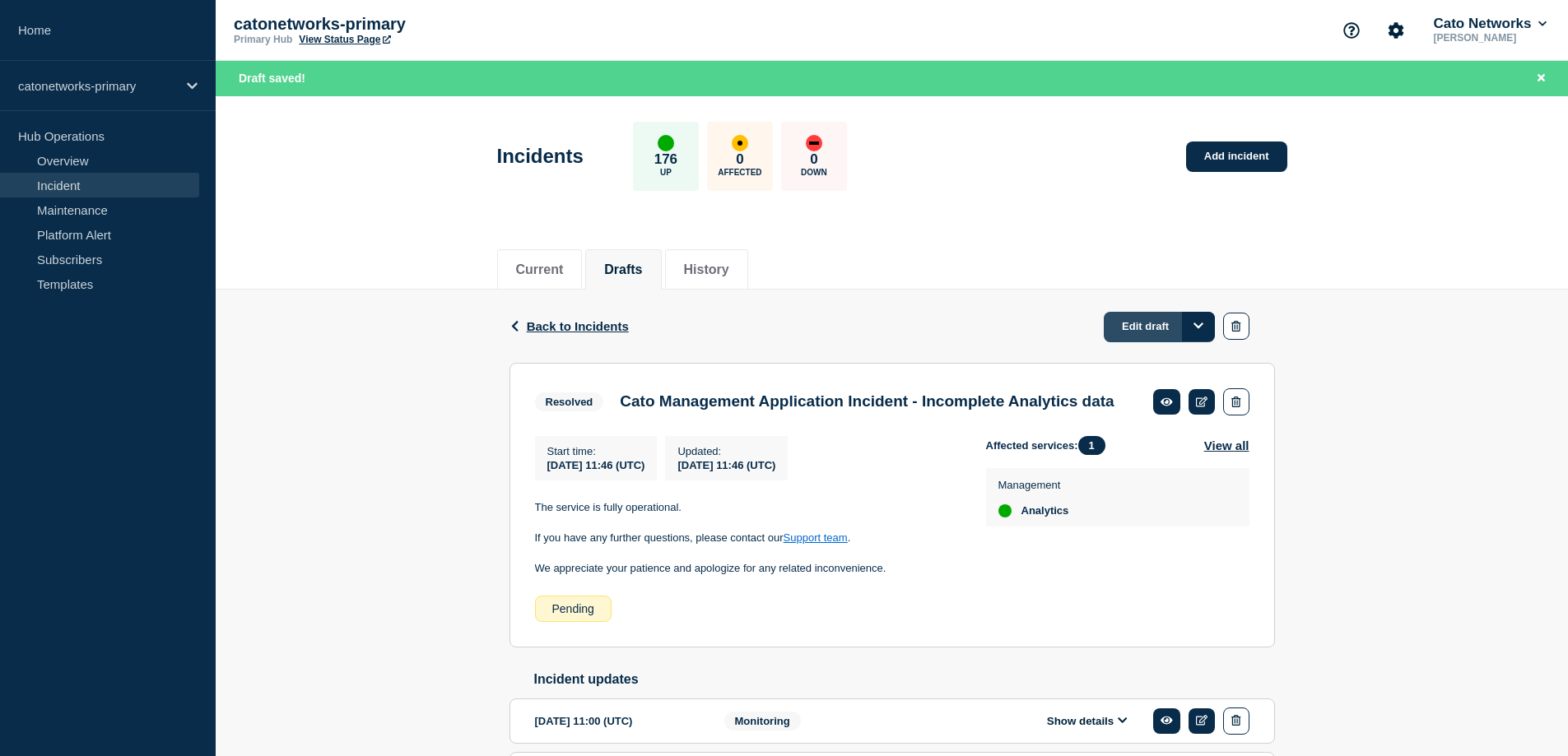
click at [1135, 313] on link "Edit draft" at bounding box center [1159, 328] width 111 height 31
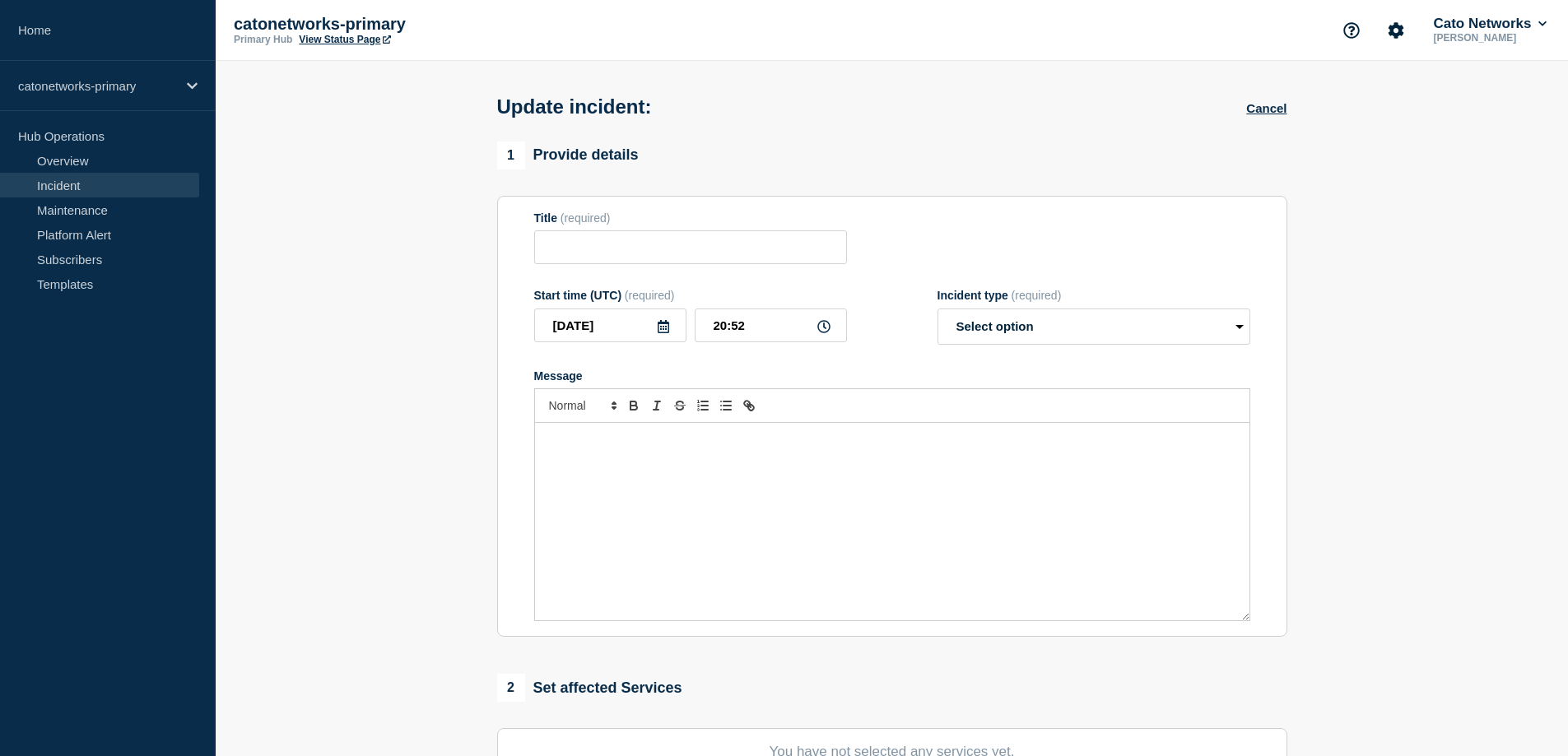
type input "Cato Management Application Incident - Incomplete Analytics data"
type input "2025-09-26"
type input "11:46"
select select "resolved"
radio input "false"
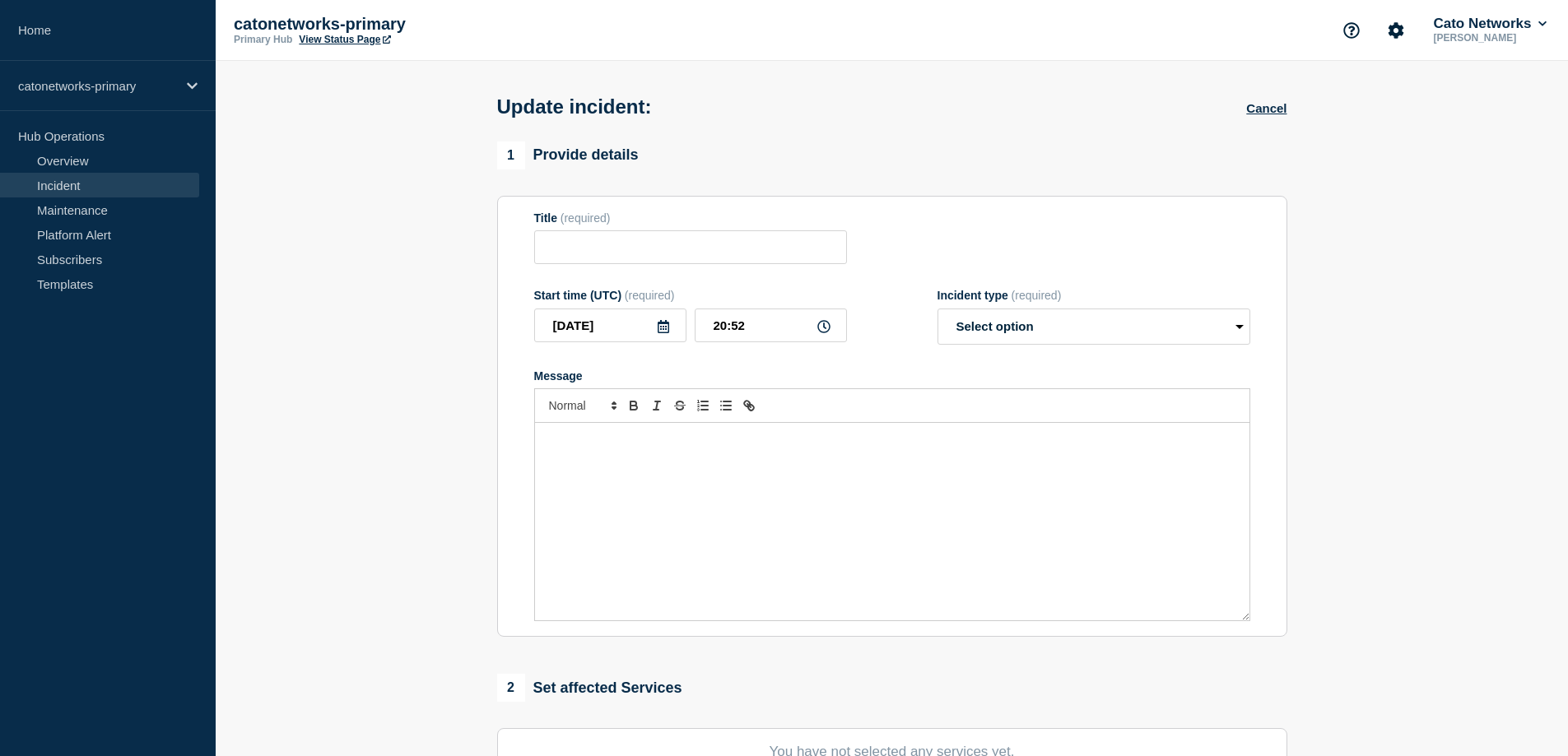
radio input "true"
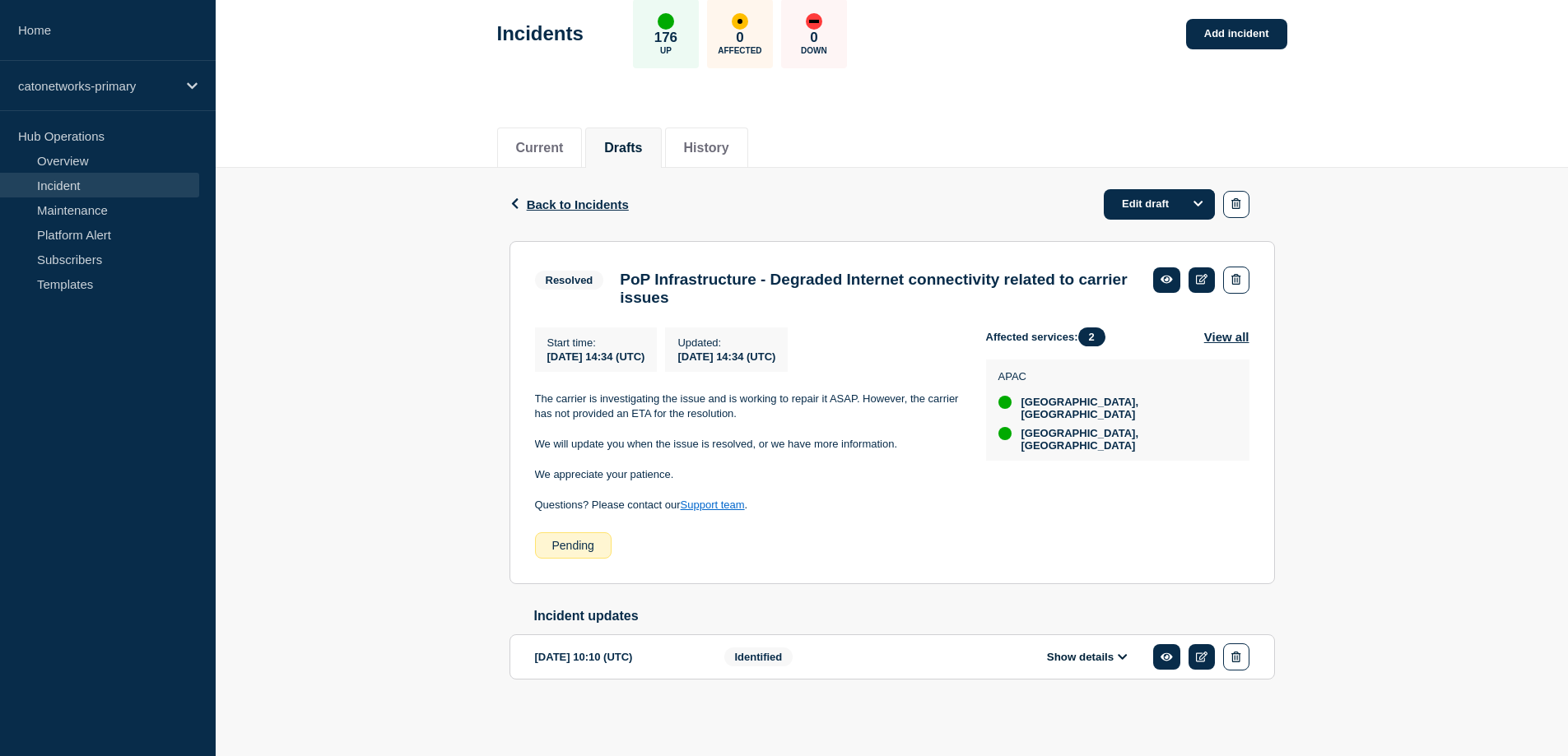
scroll to position [102, 0]
click at [1142, 191] on link "Edit draft" at bounding box center [1159, 204] width 111 height 31
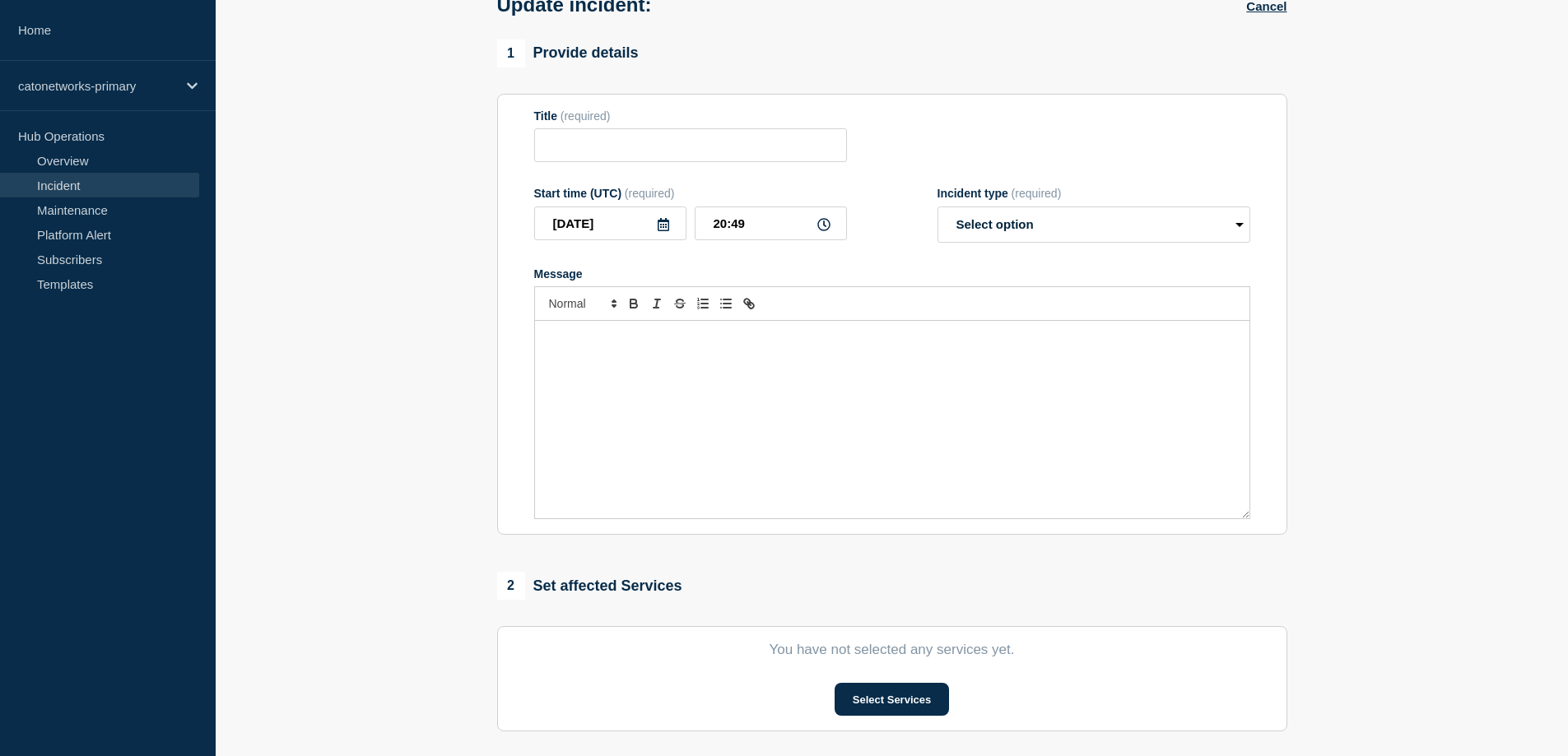
type input "PoP Infrastructure - Degraded Internet connectivity related to carrier issues"
type input "[DATE]"
type input "14:34"
select select "resolved"
radio input "false"
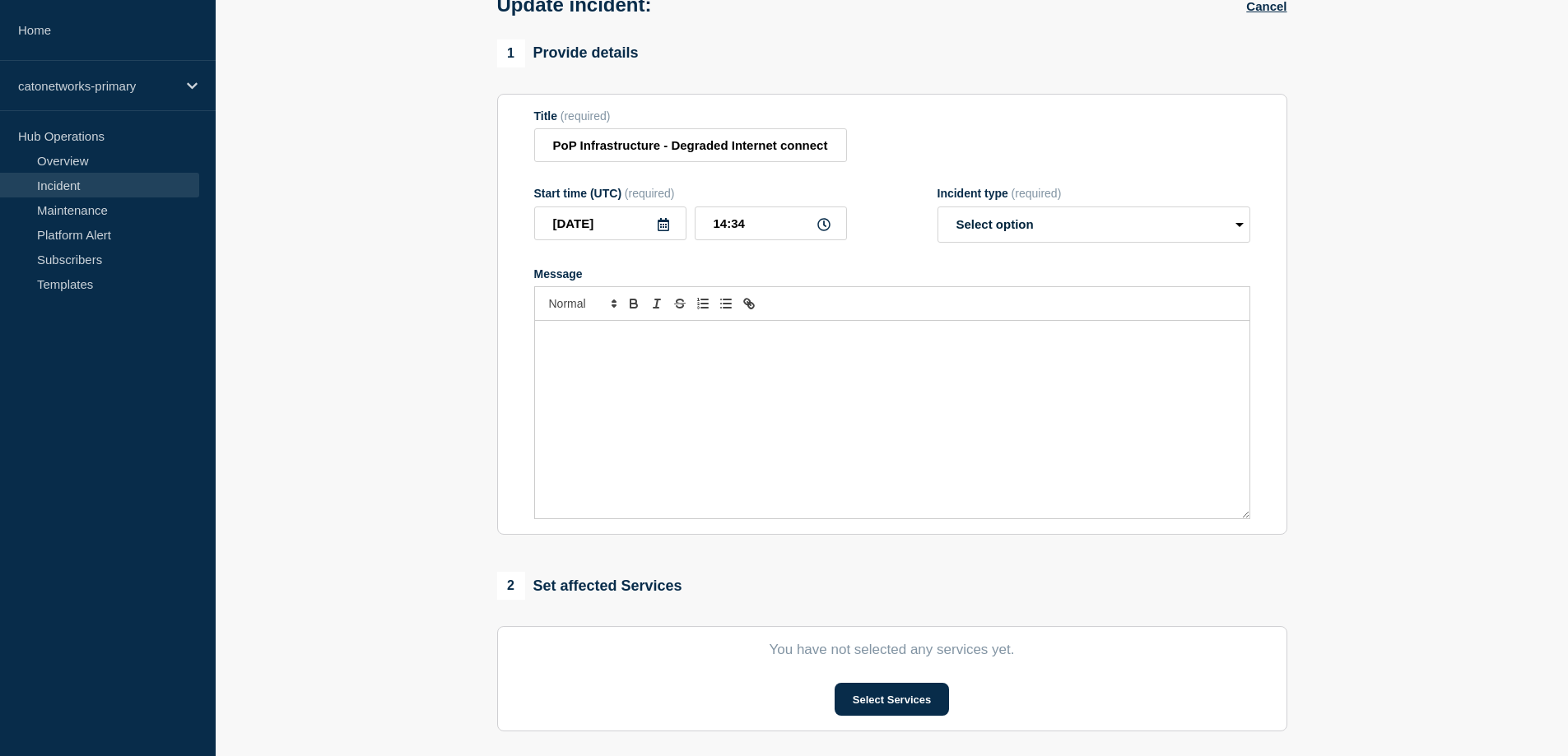
radio input "true"
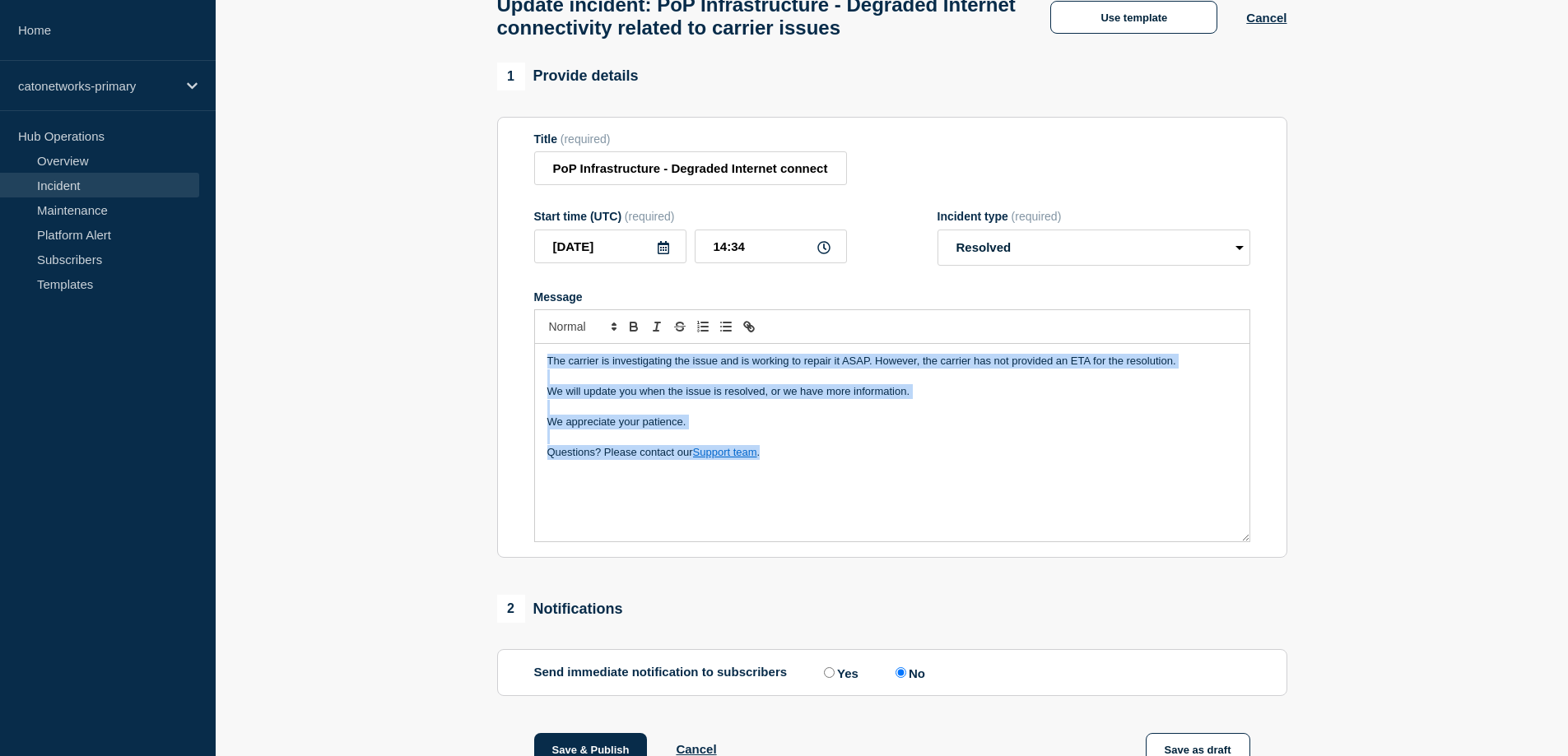
drag, startPoint x: 872, startPoint y: 472, endPoint x: 351, endPoint y: 210, distance: 583.2
click at [354, 211] on section "1 Provide details Title (required) PoP Infrastructure - Degraded Internet conne…" at bounding box center [891, 435] width 1352 height 746
copy div "The carrier is investigating the issue and is working to repair it ASAP. Howeve…"
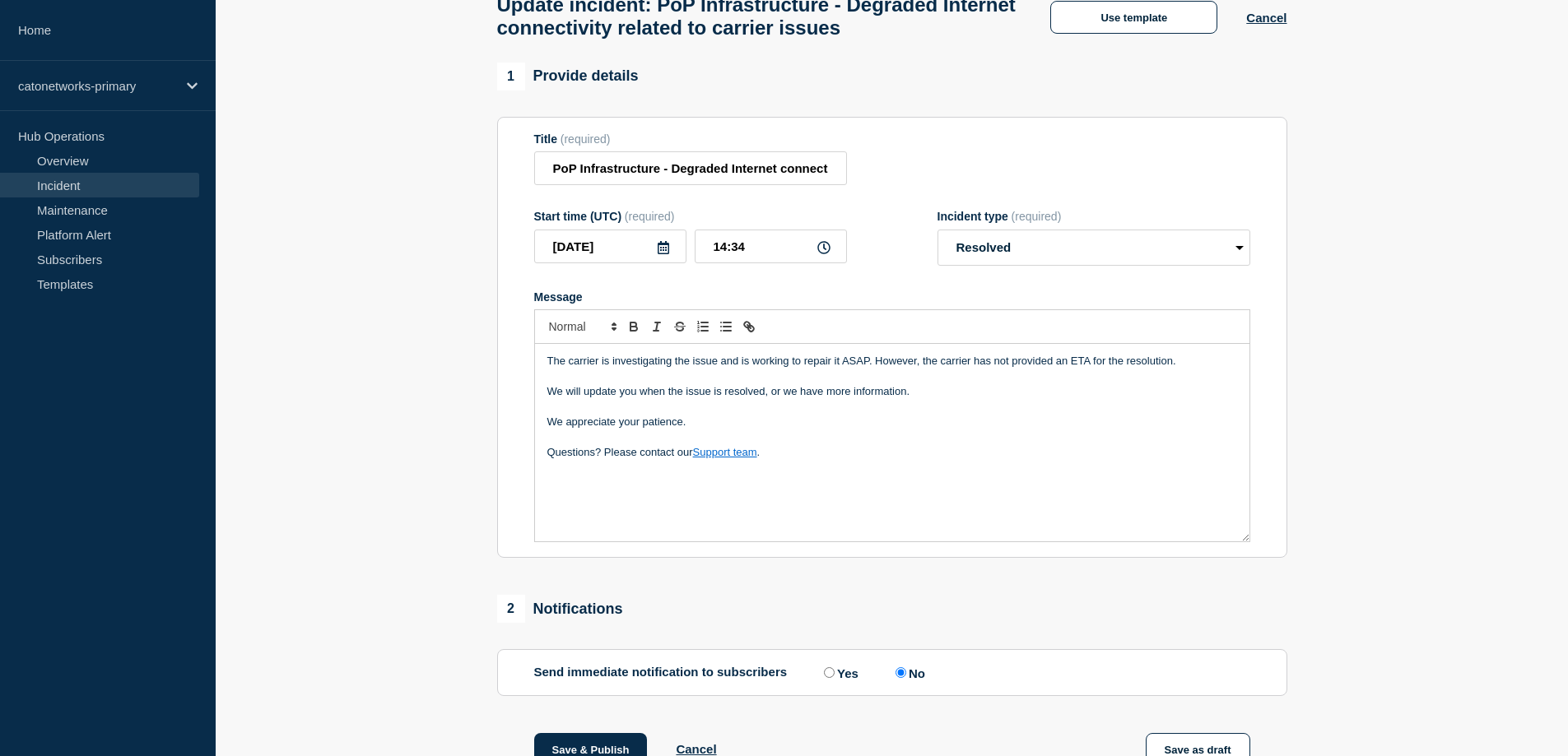
click at [1477, 182] on section "1 Provide details Title (required) PoP Infrastructure - Degraded Internet conne…" at bounding box center [891, 435] width 1352 height 746
click at [1267, 20] on button "Cancel" at bounding box center [1267, 18] width 41 height 14
